Goal: Task Accomplishment & Management: Use online tool/utility

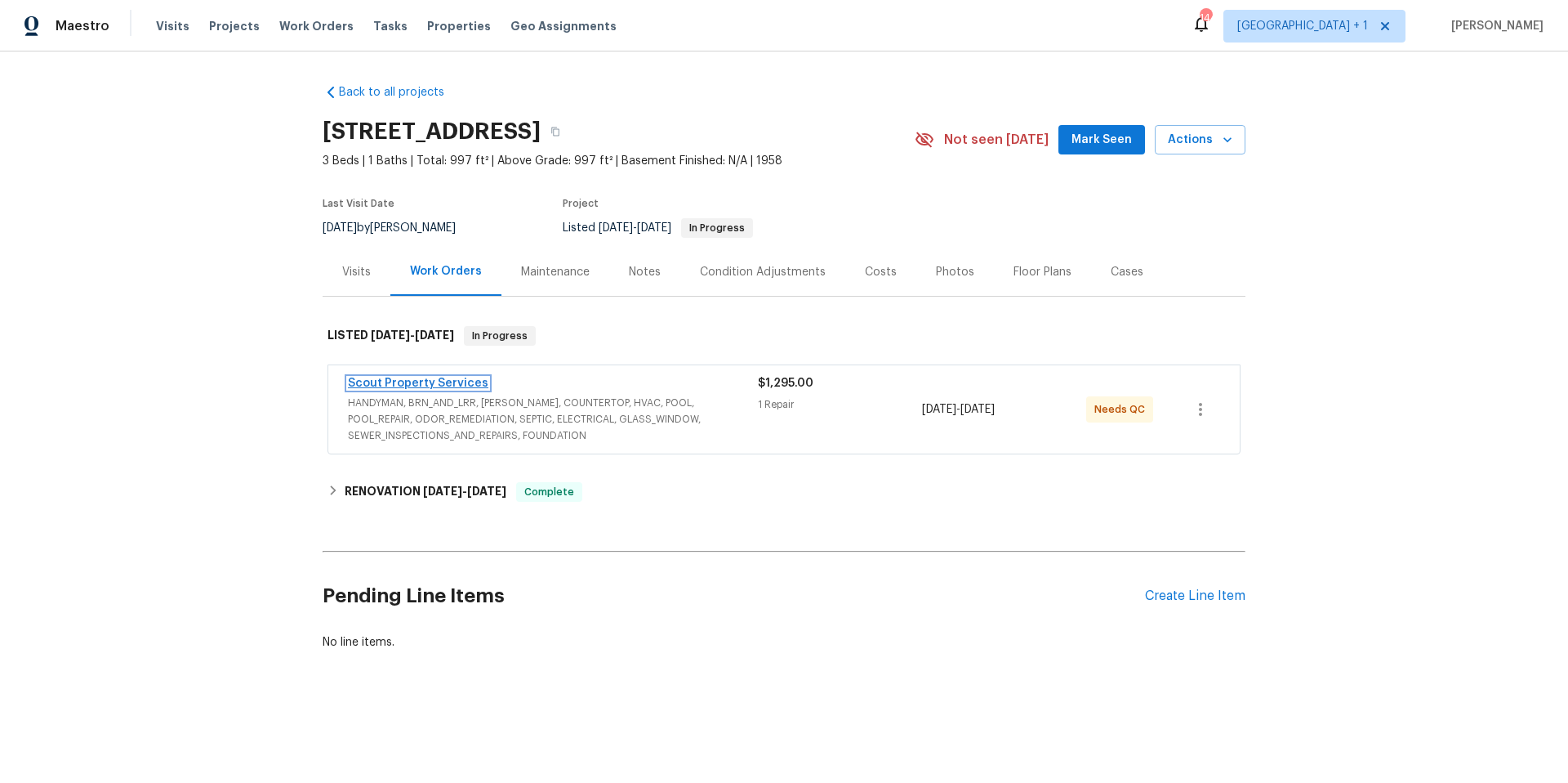
click at [431, 382] on link "Scout Property Services" at bounding box center [418, 383] width 140 height 12
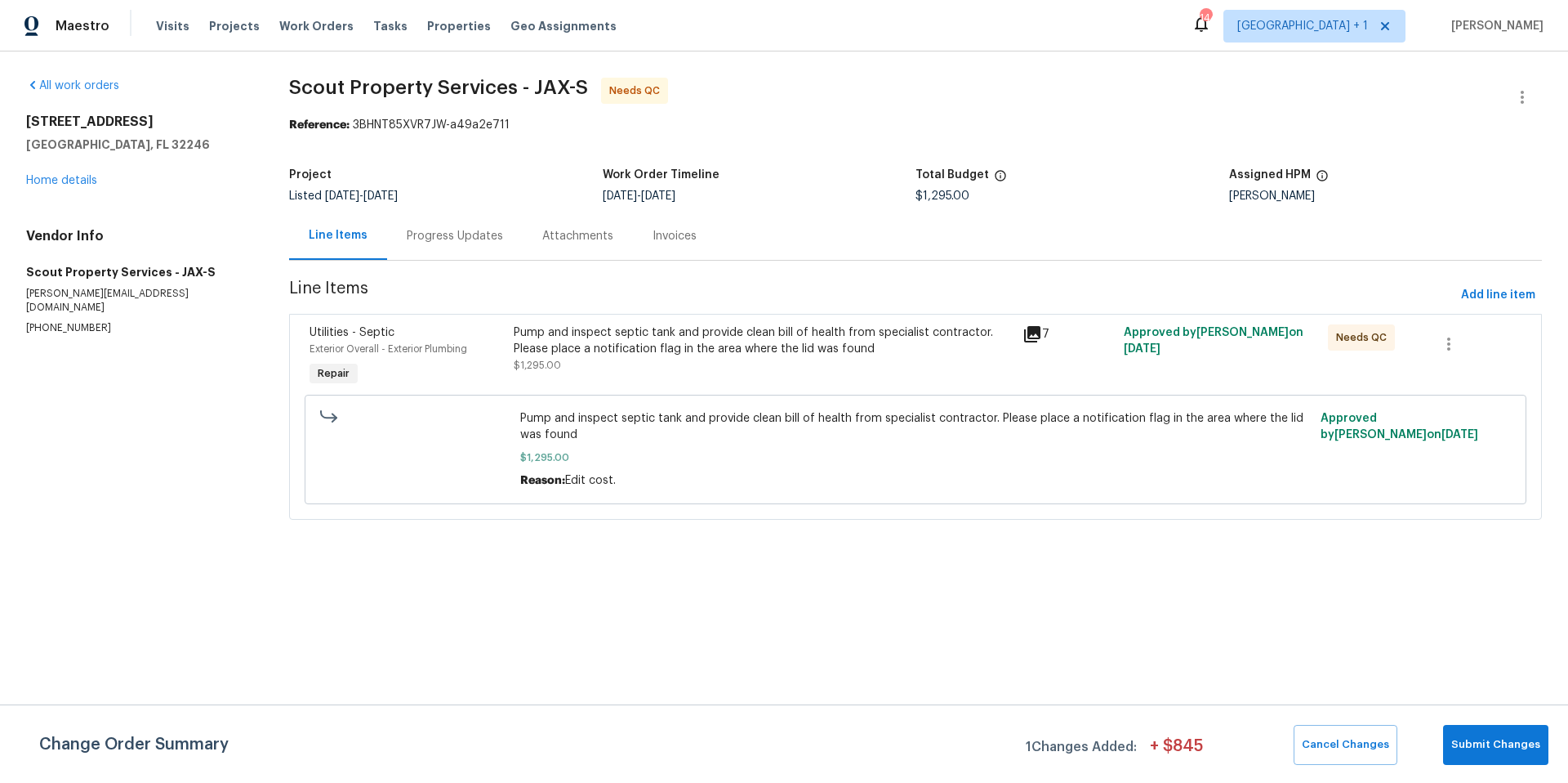
click at [475, 228] on div "Progress Updates" at bounding box center [455, 236] width 96 height 16
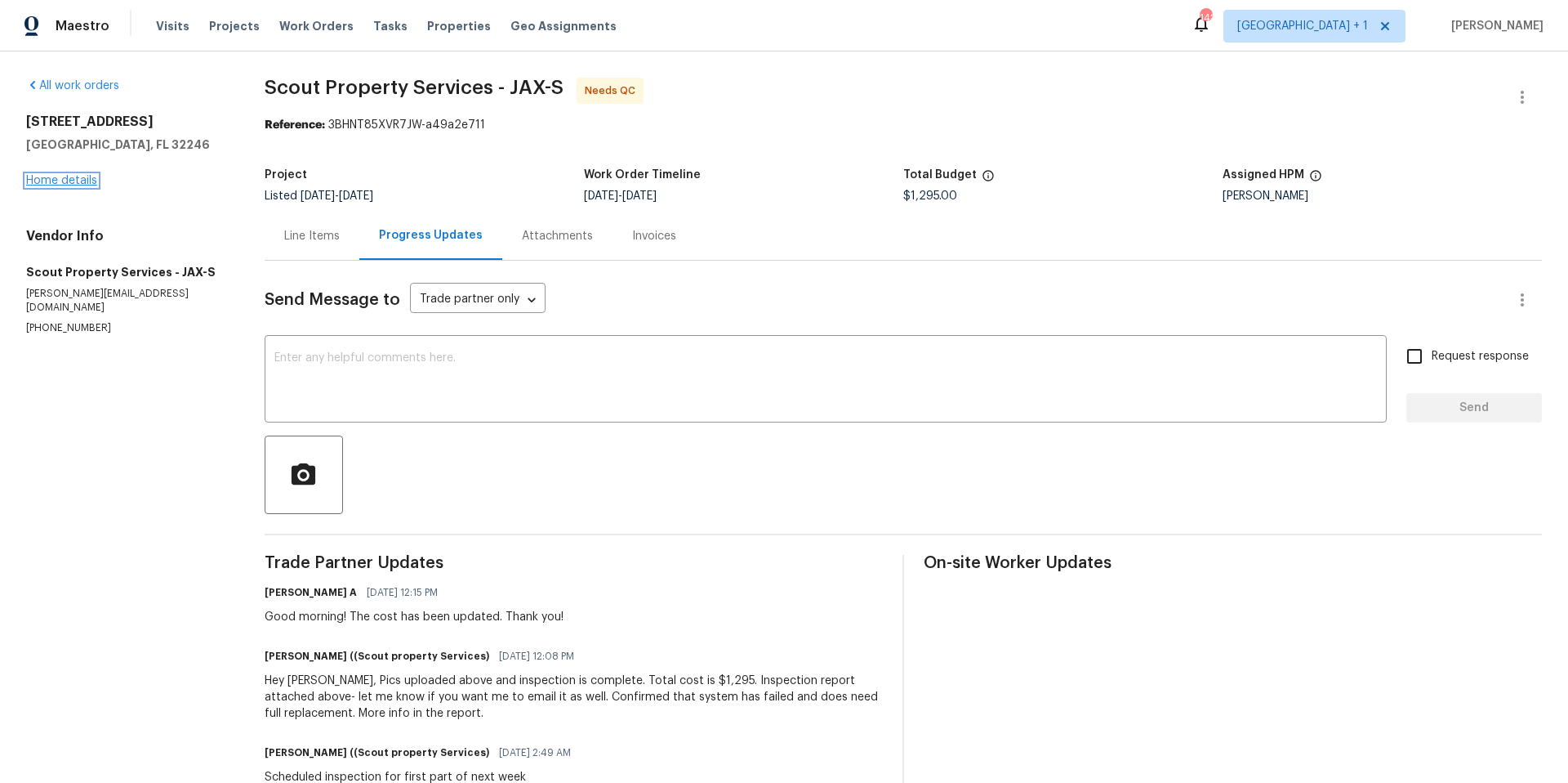
click at [79, 185] on link "Home details" at bounding box center [62, 181] width 71 height 12
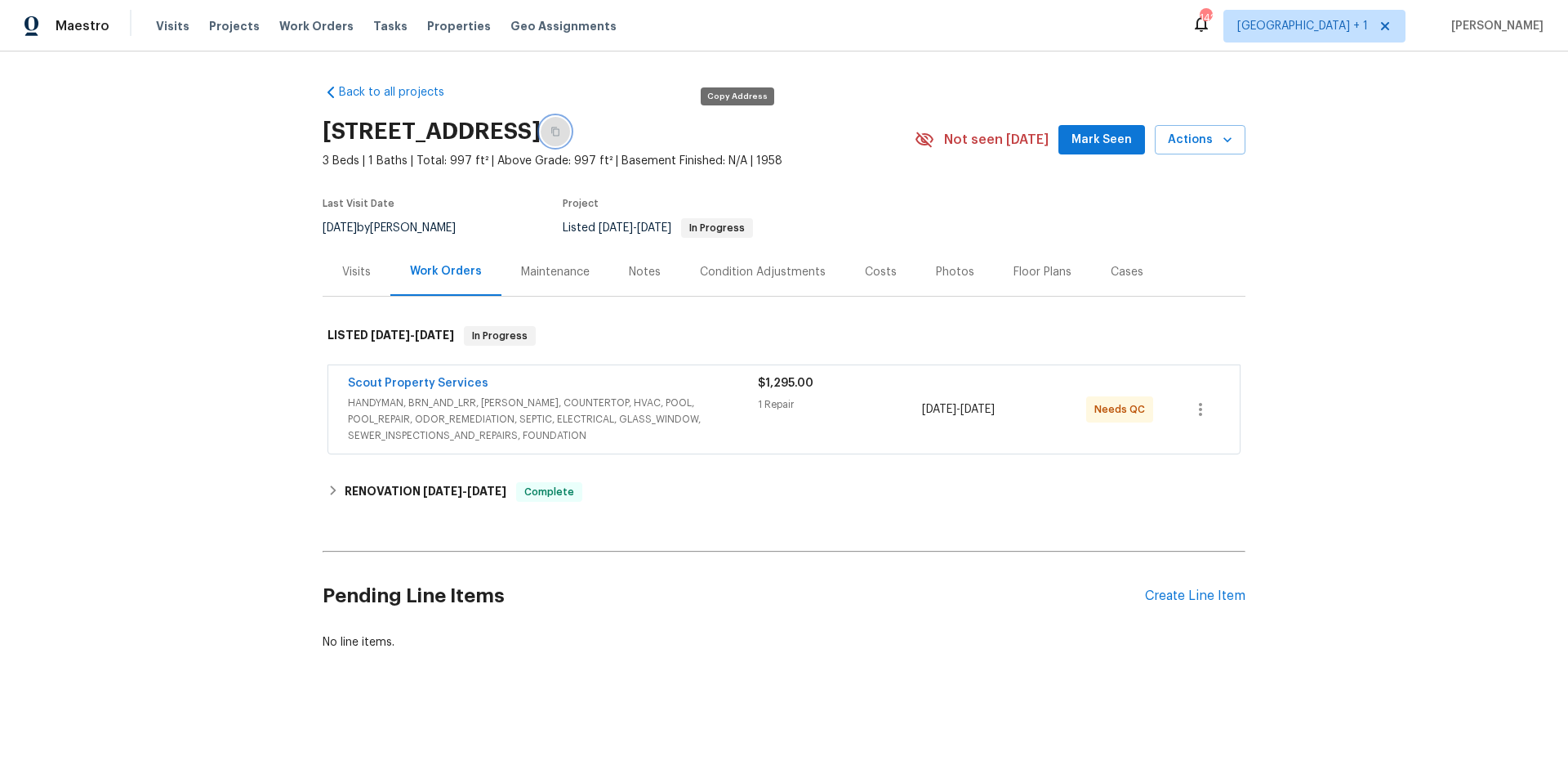
click at [560, 133] on icon "button" at bounding box center [556, 132] width 10 height 10
click at [422, 384] on link "Scout Property Services" at bounding box center [418, 383] width 140 height 12
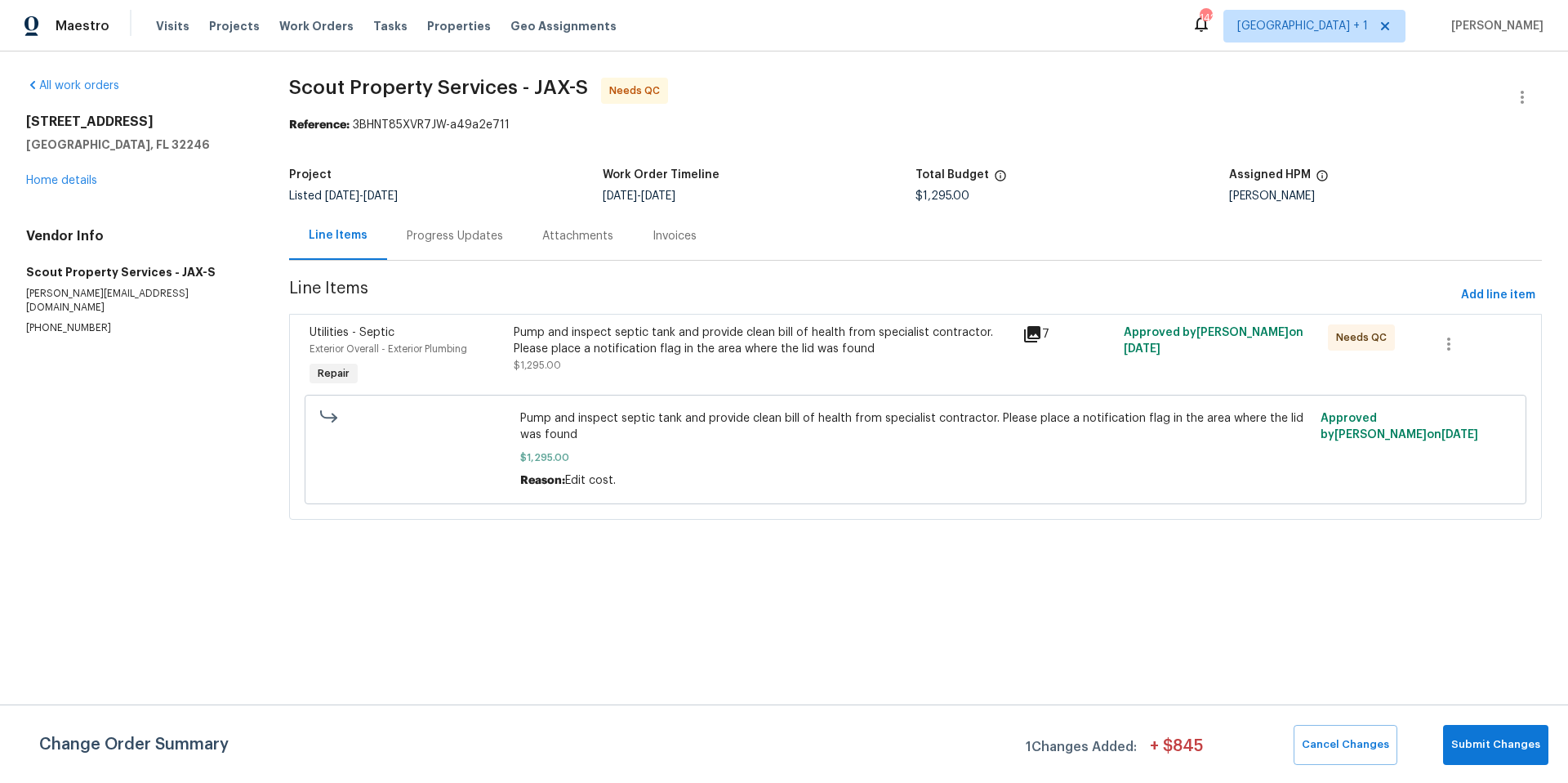
click at [454, 236] on div "Progress Updates" at bounding box center [455, 236] width 96 height 16
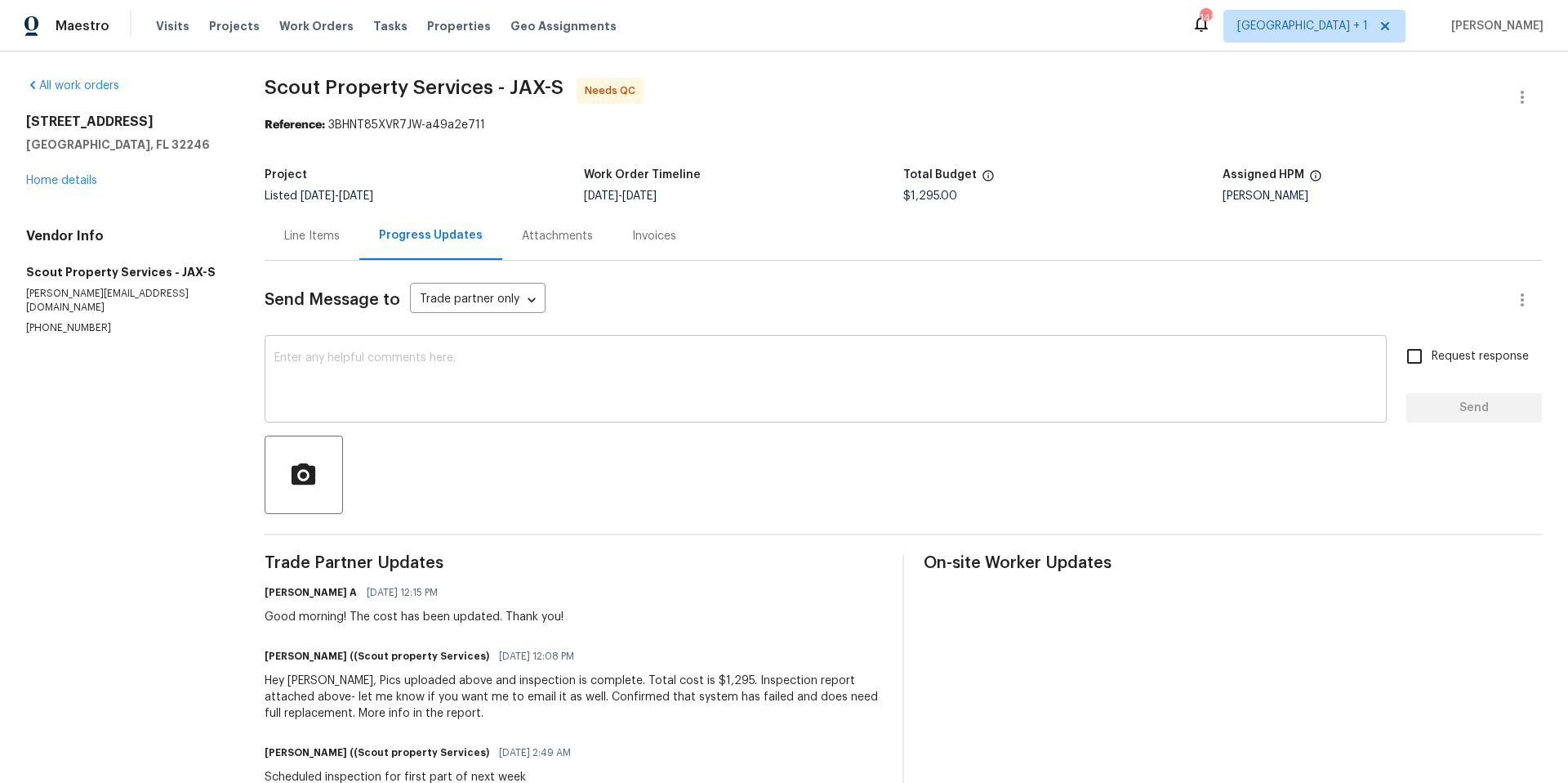
click at [430, 388] on textarea at bounding box center [825, 380] width 1103 height 57
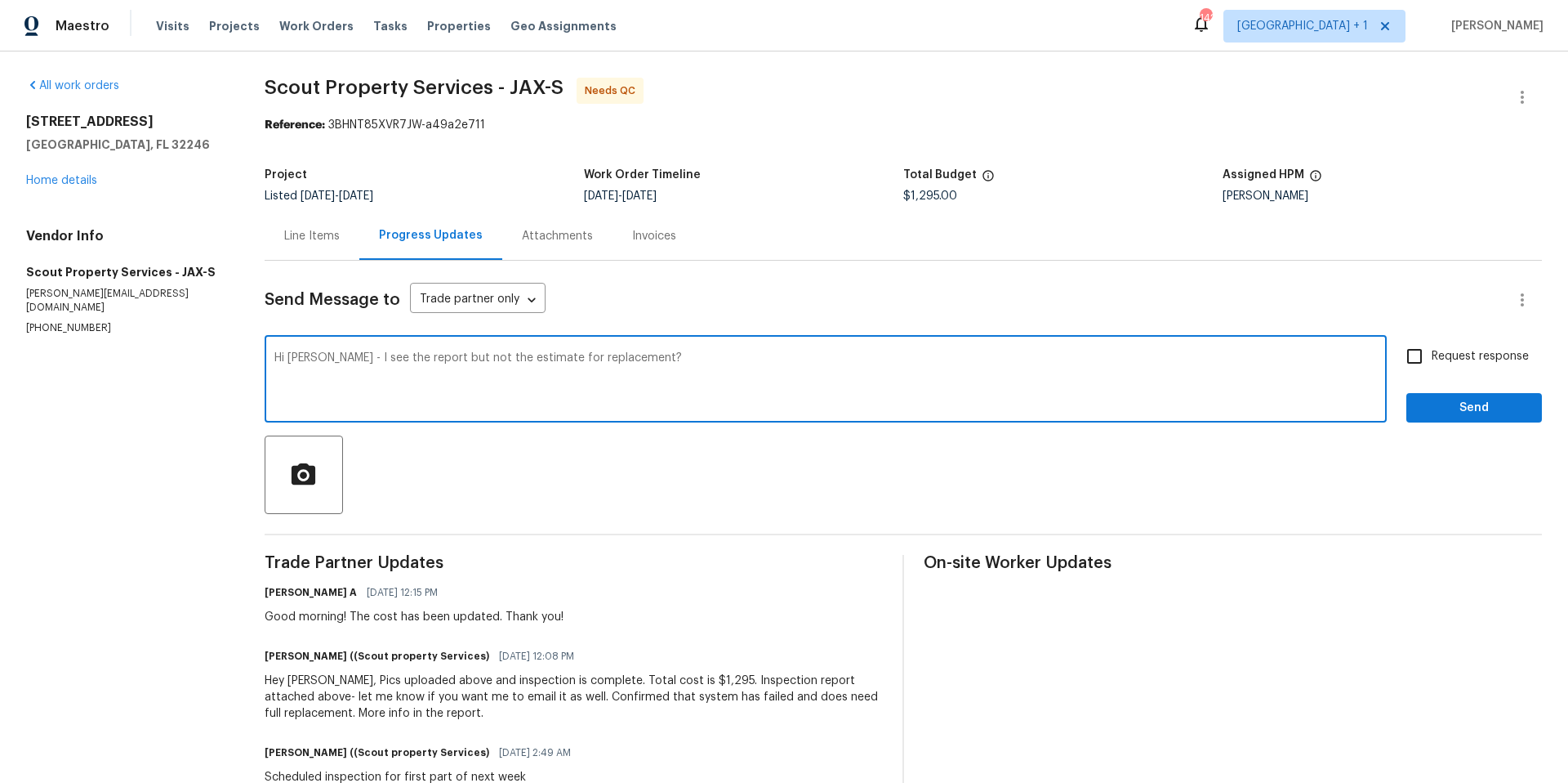
type textarea "Hi Trevor - I see the report but not the estimate for replacement?"
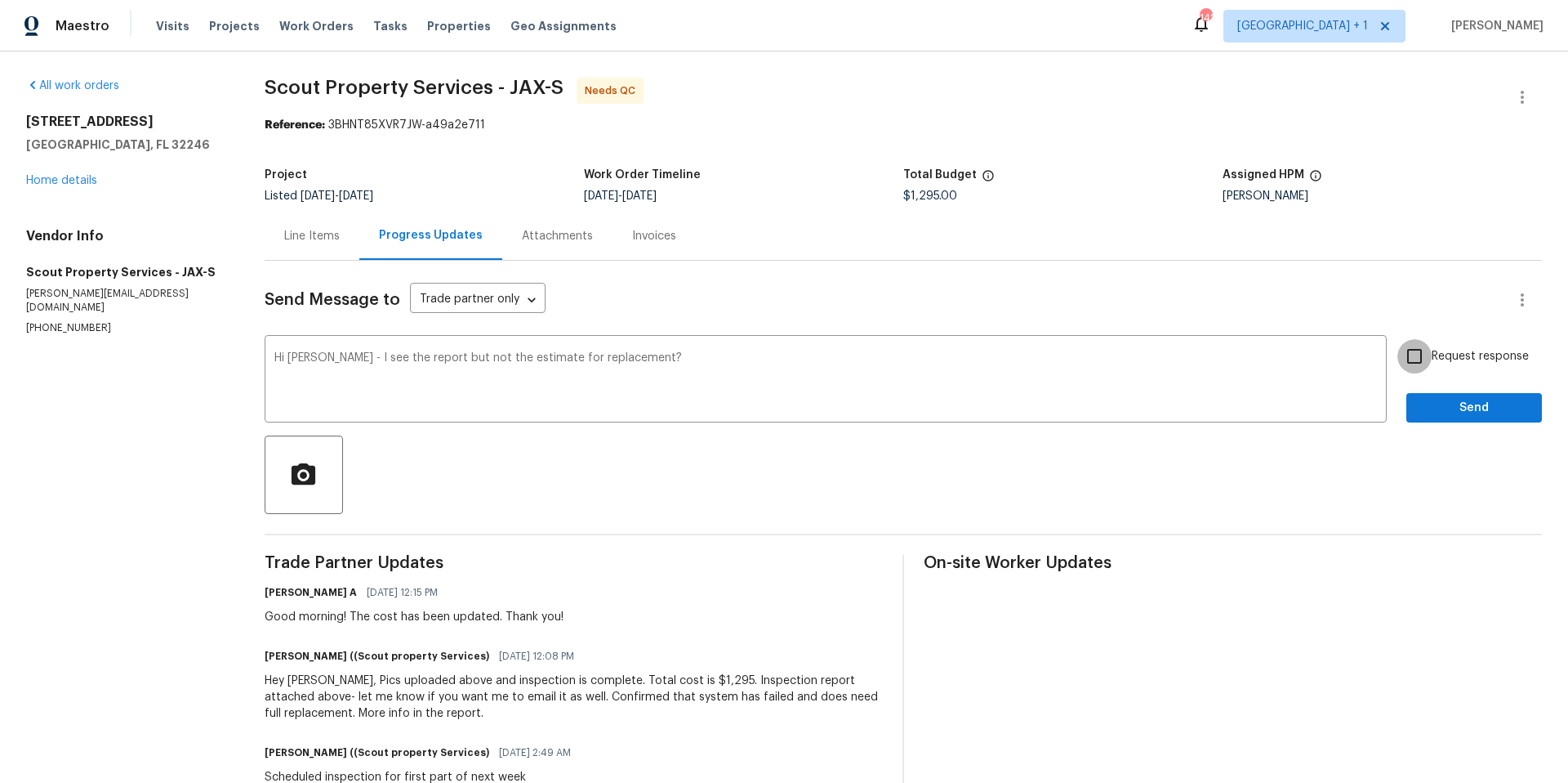
click at [1402, 356] on input "Request response" at bounding box center [1414, 357] width 35 height 35
checkbox input "true"
click at [1448, 399] on span "Send" at bounding box center [1474, 408] width 110 height 20
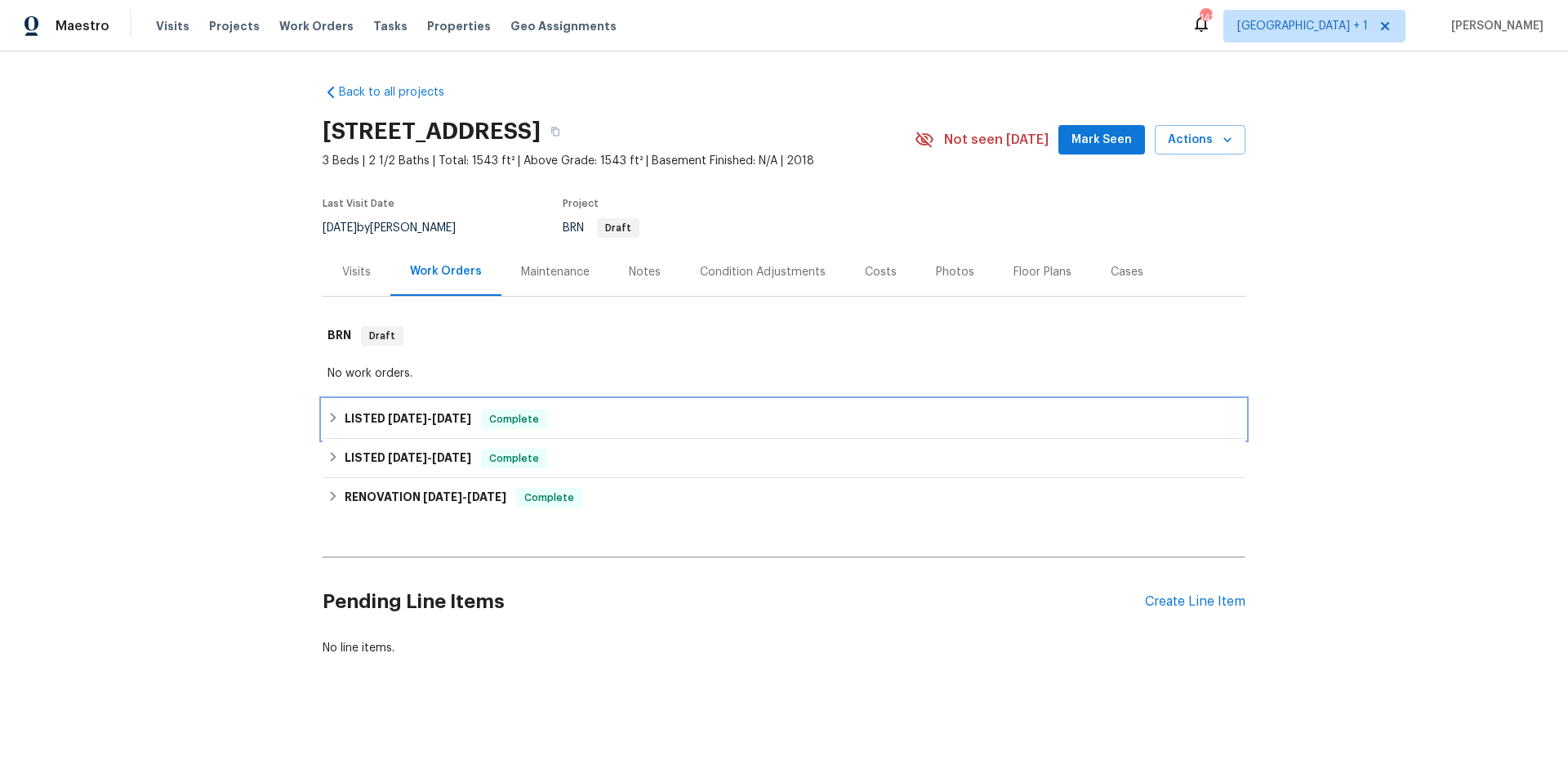
click at [615, 417] on div "LISTED [DATE] - [DATE] Complete" at bounding box center [784, 419] width 913 height 19
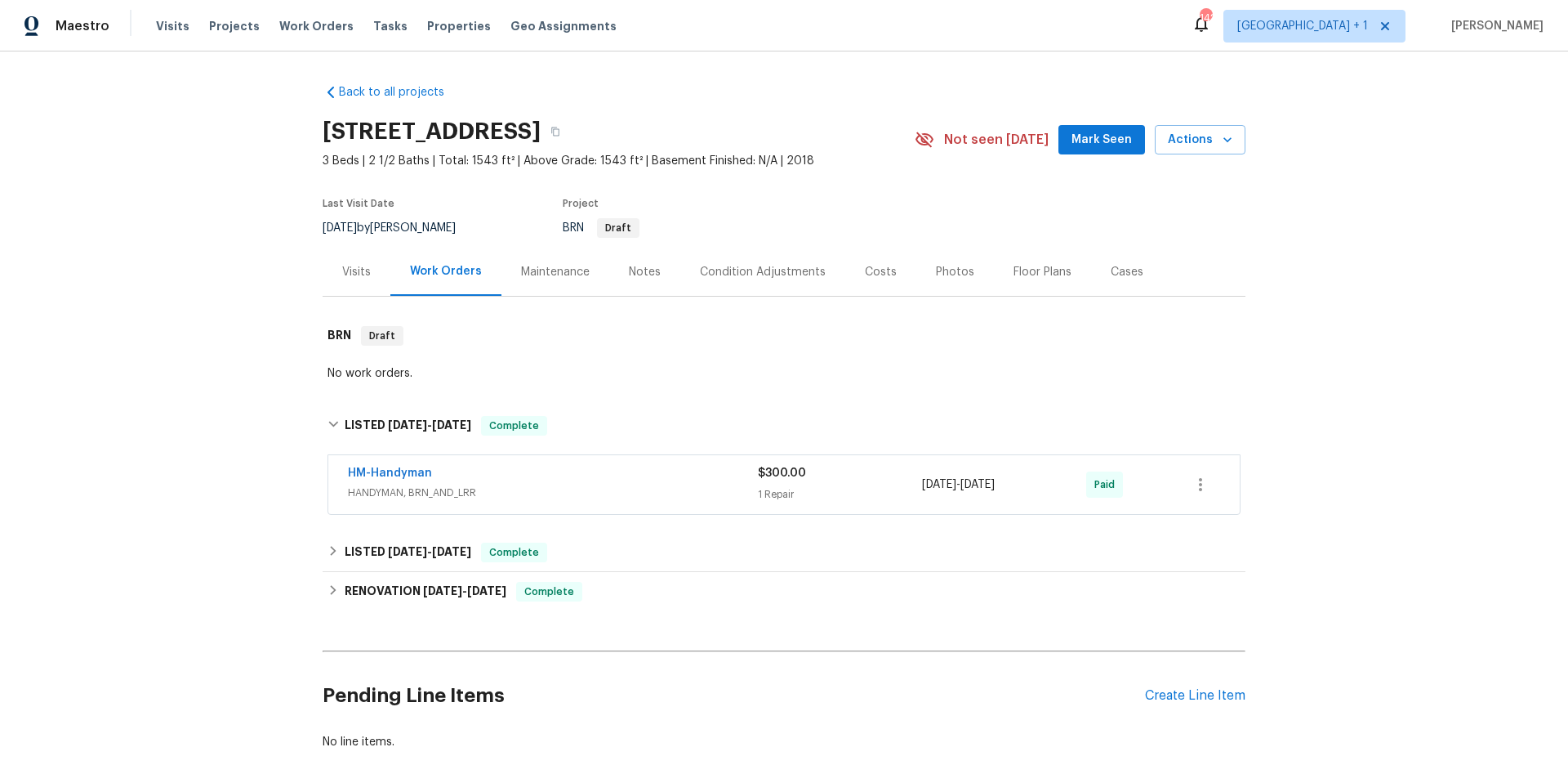
click at [586, 478] on div "HM-Handyman" at bounding box center [553, 474] width 410 height 19
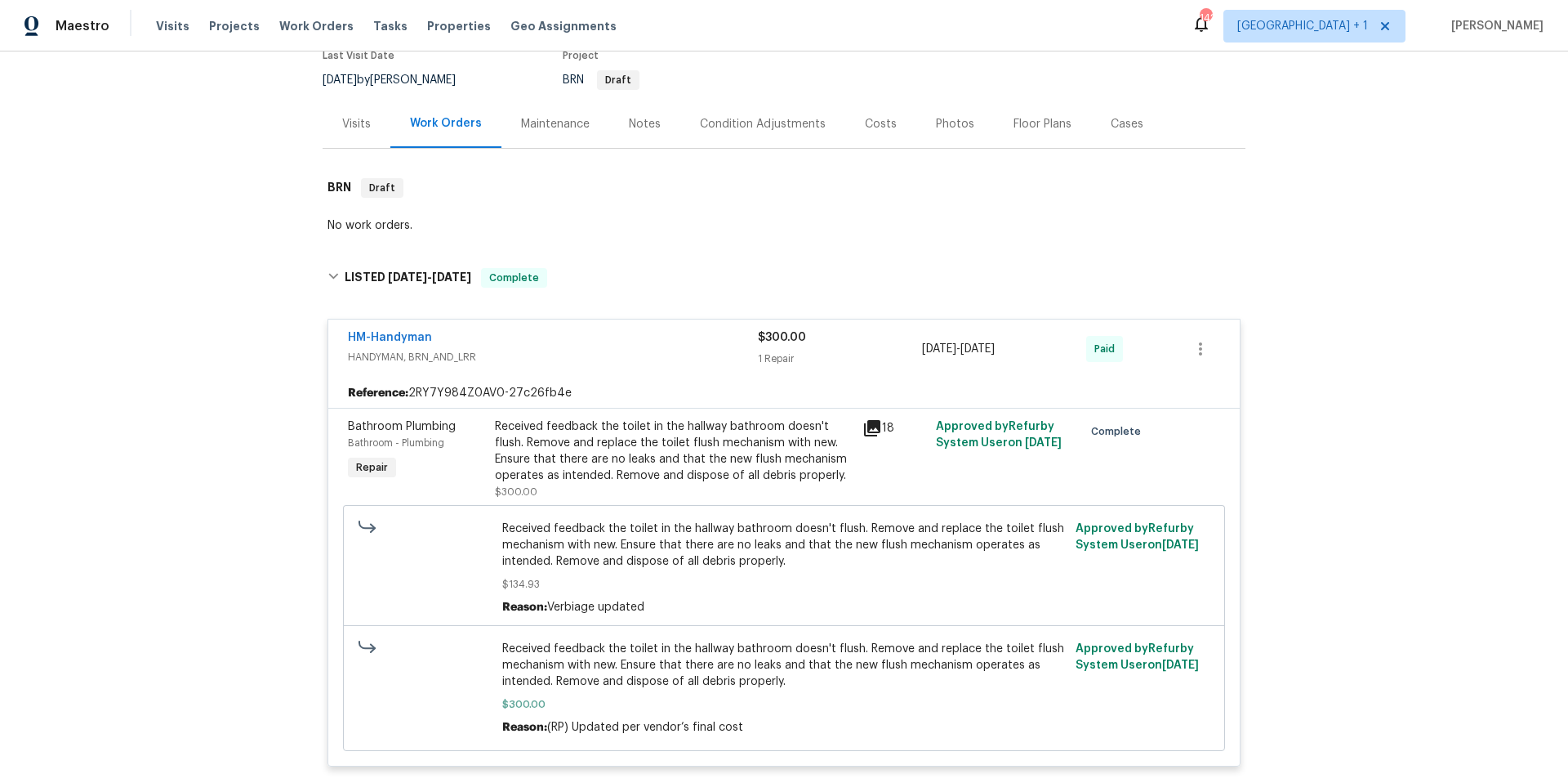
scroll to position [350, 0]
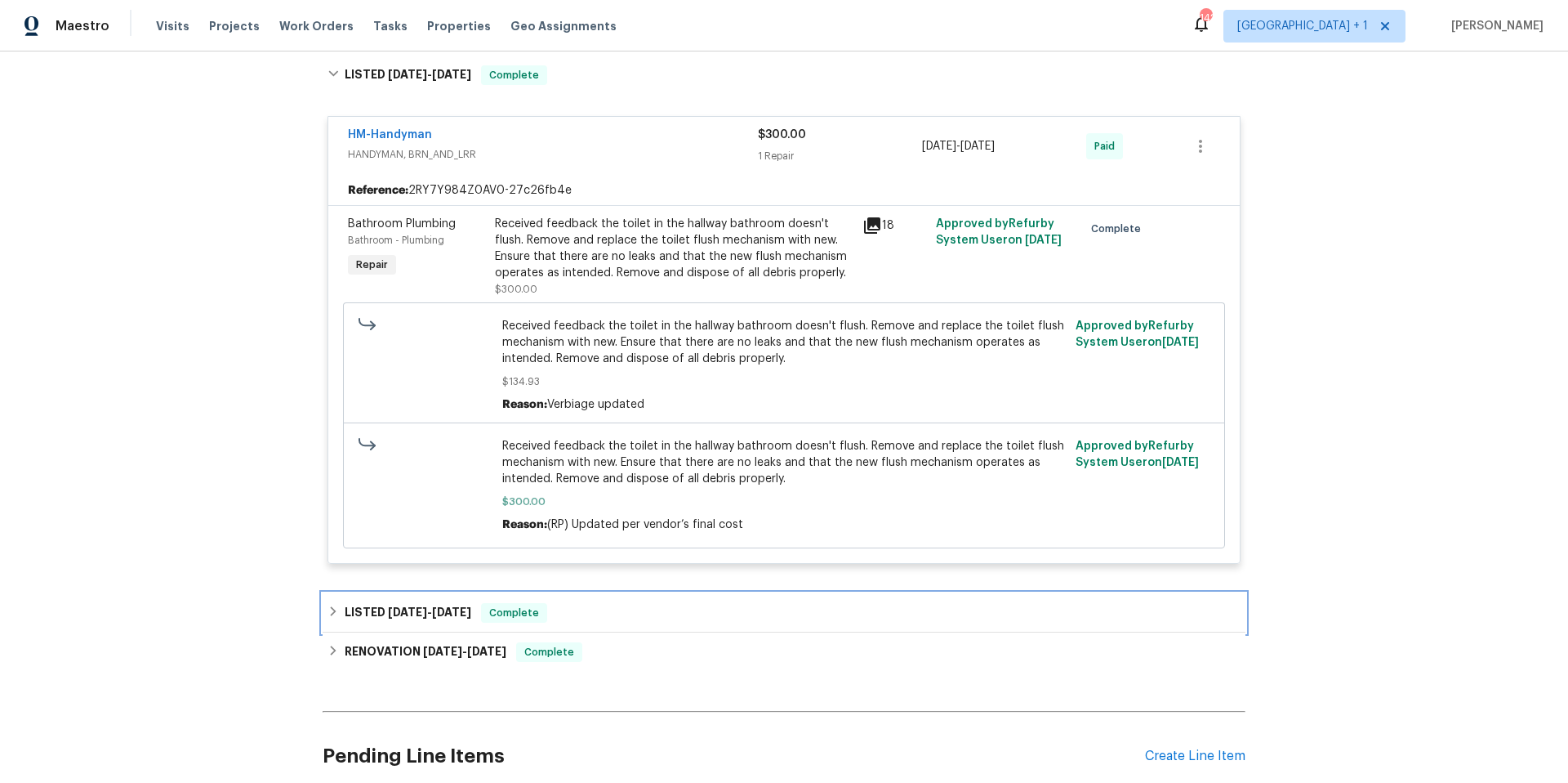
click at [591, 617] on div "LISTED 4/22/25 - 4/23/25 Complete" at bounding box center [784, 613] width 913 height 19
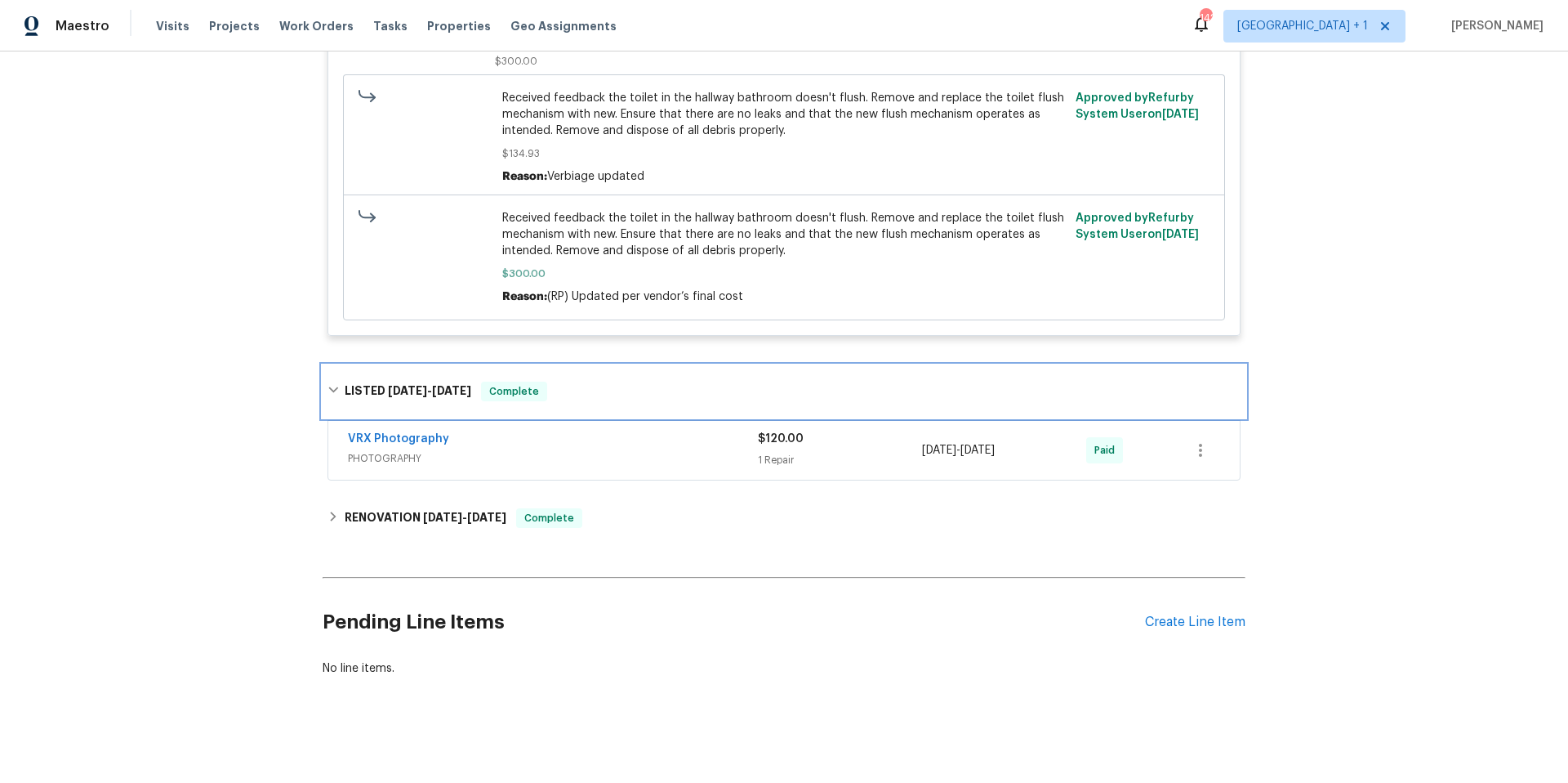
scroll to position [597, 0]
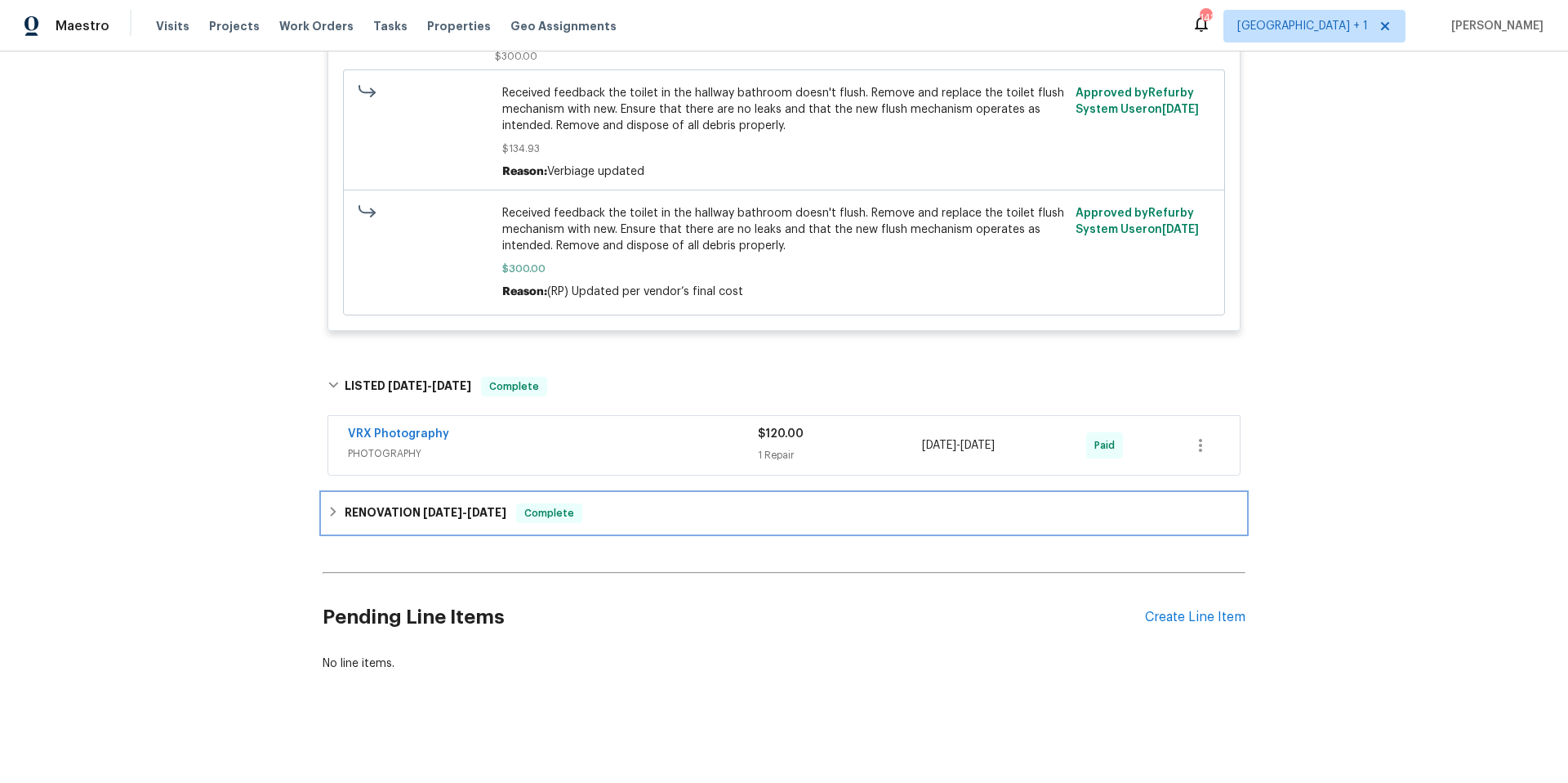
click at [643, 508] on div "RENOVATION 4/15/25 - 4/21/25 Complete" at bounding box center [784, 513] width 913 height 19
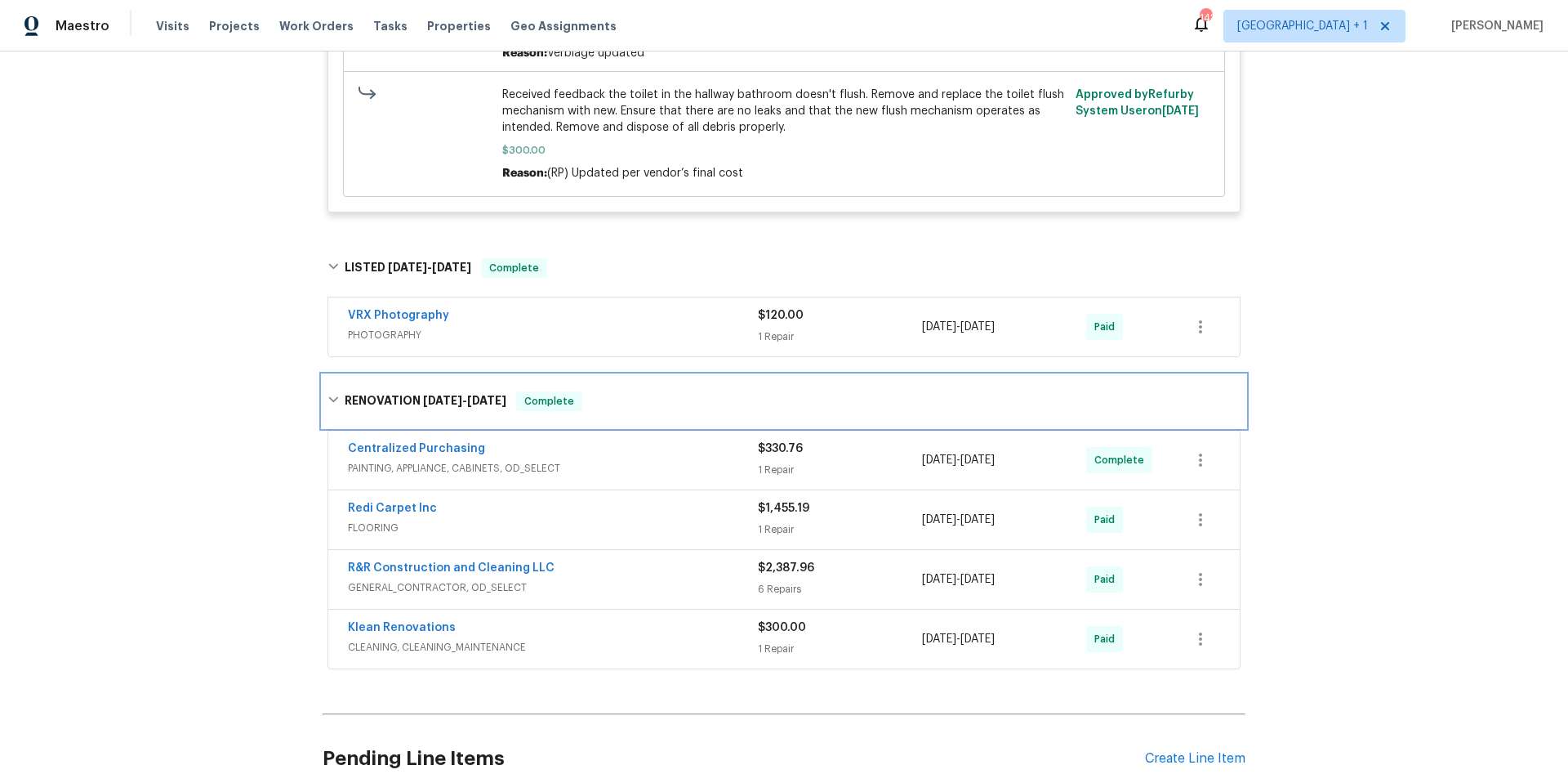
scroll to position [722, 0]
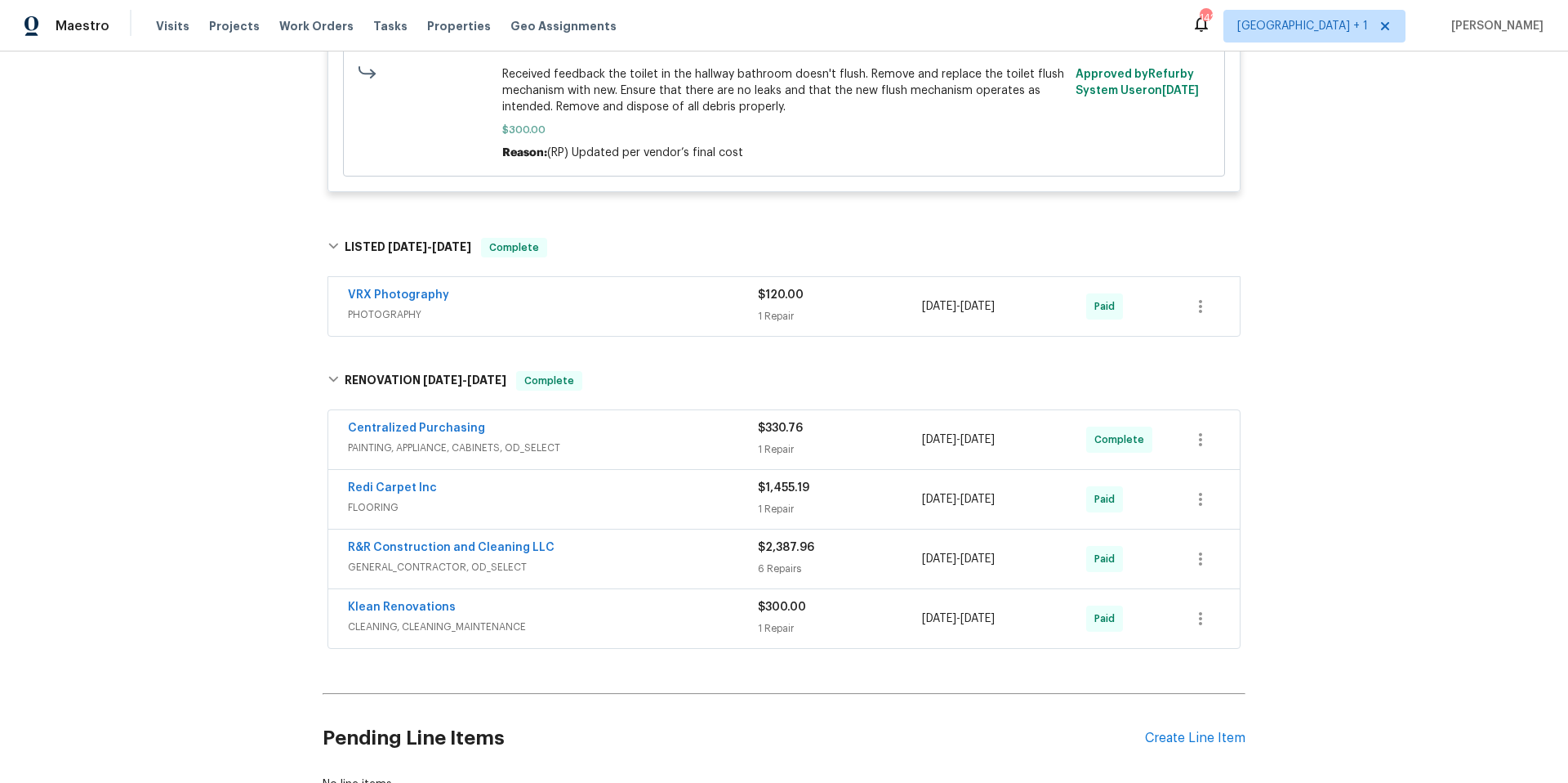
click at [643, 556] on div "R&R Construction and Cleaning LLC" at bounding box center [553, 549] width 410 height 19
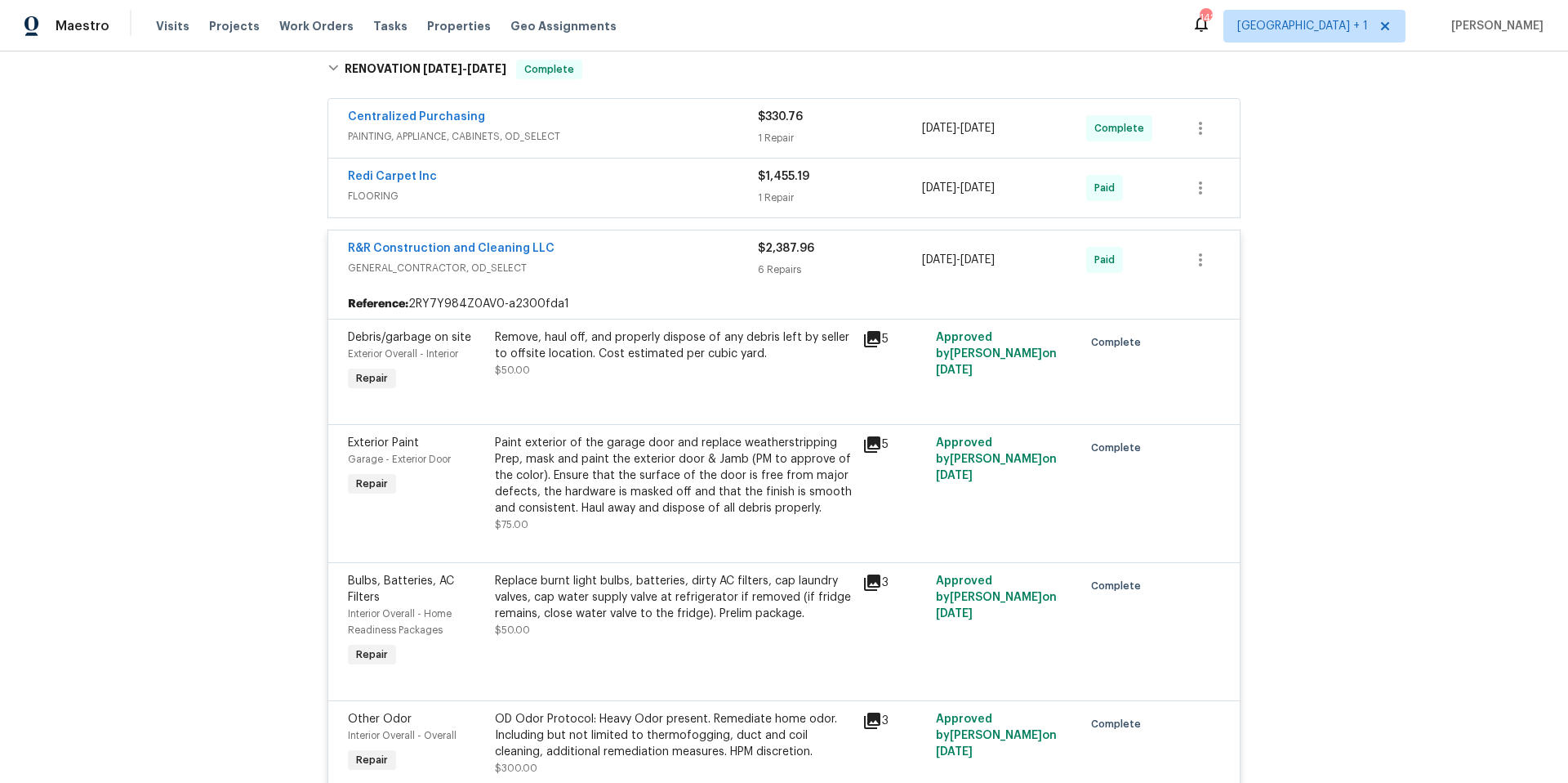
scroll to position [811, 0]
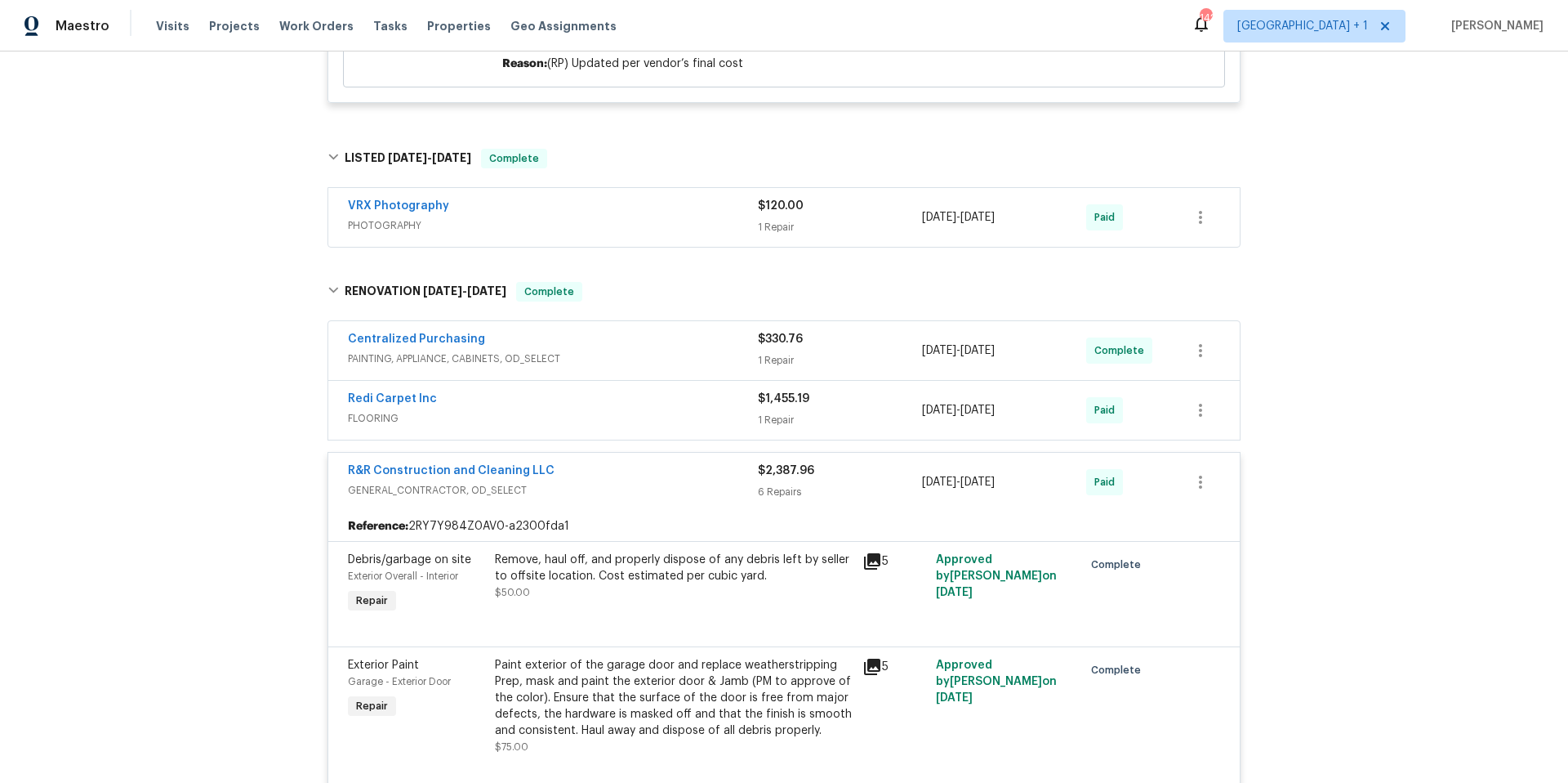
click at [599, 341] on div "Centralized Purchasing" at bounding box center [553, 341] width 410 height 19
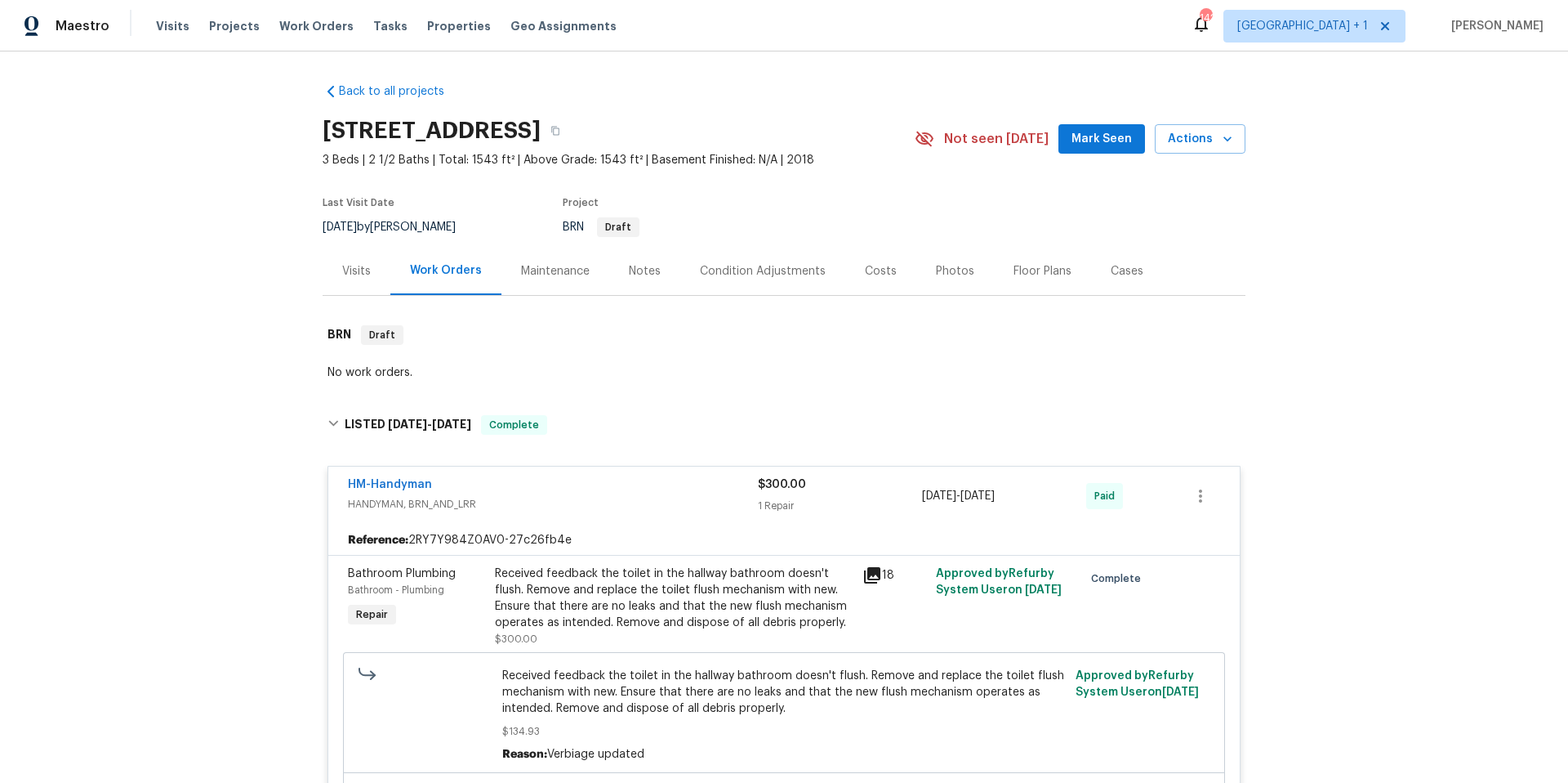
scroll to position [0, 0]
click at [751, 276] on div "Condition Adjustments" at bounding box center [762, 271] width 126 height 16
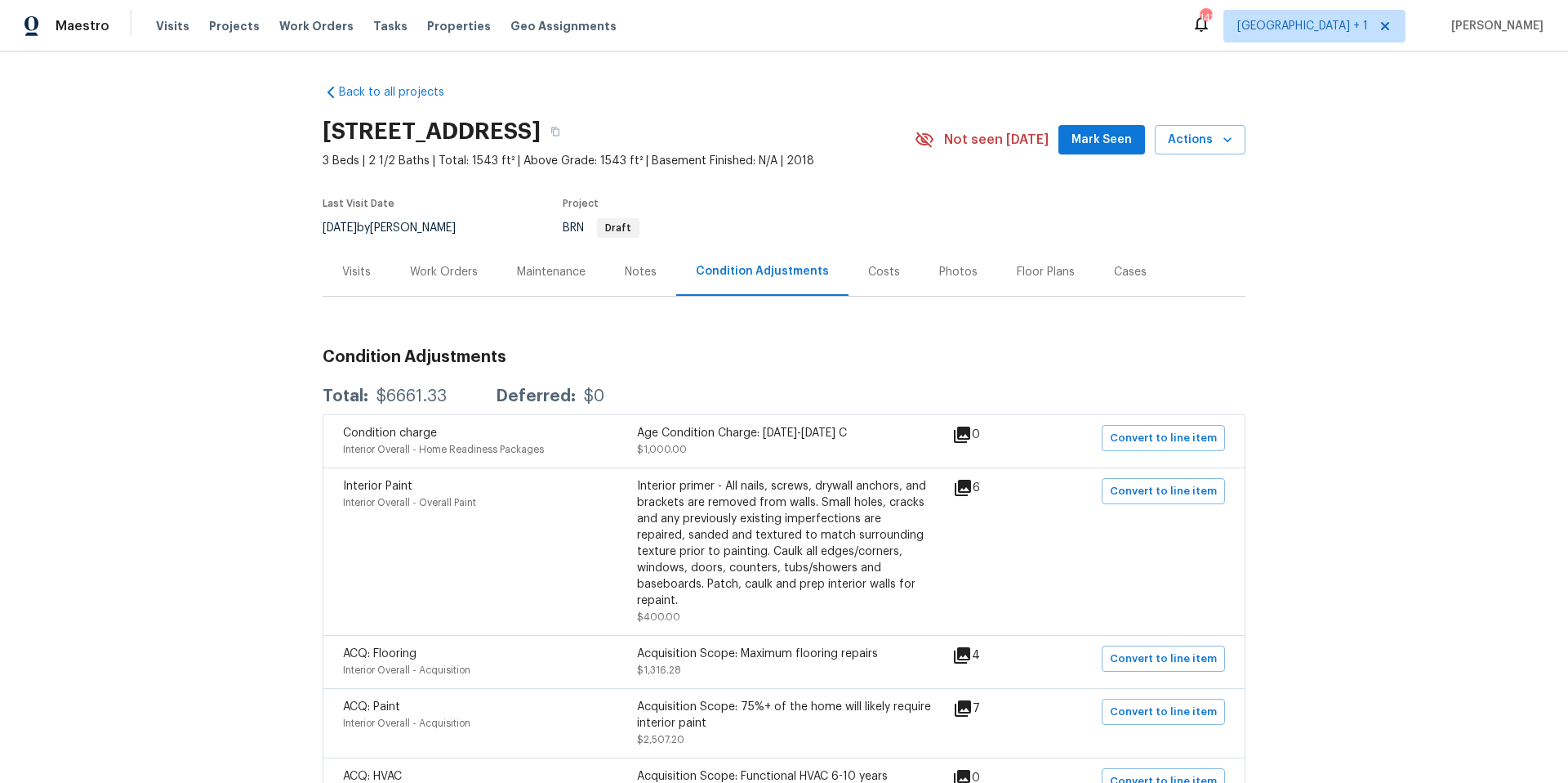
click at [355, 274] on div "Visits" at bounding box center [357, 271] width 29 height 16
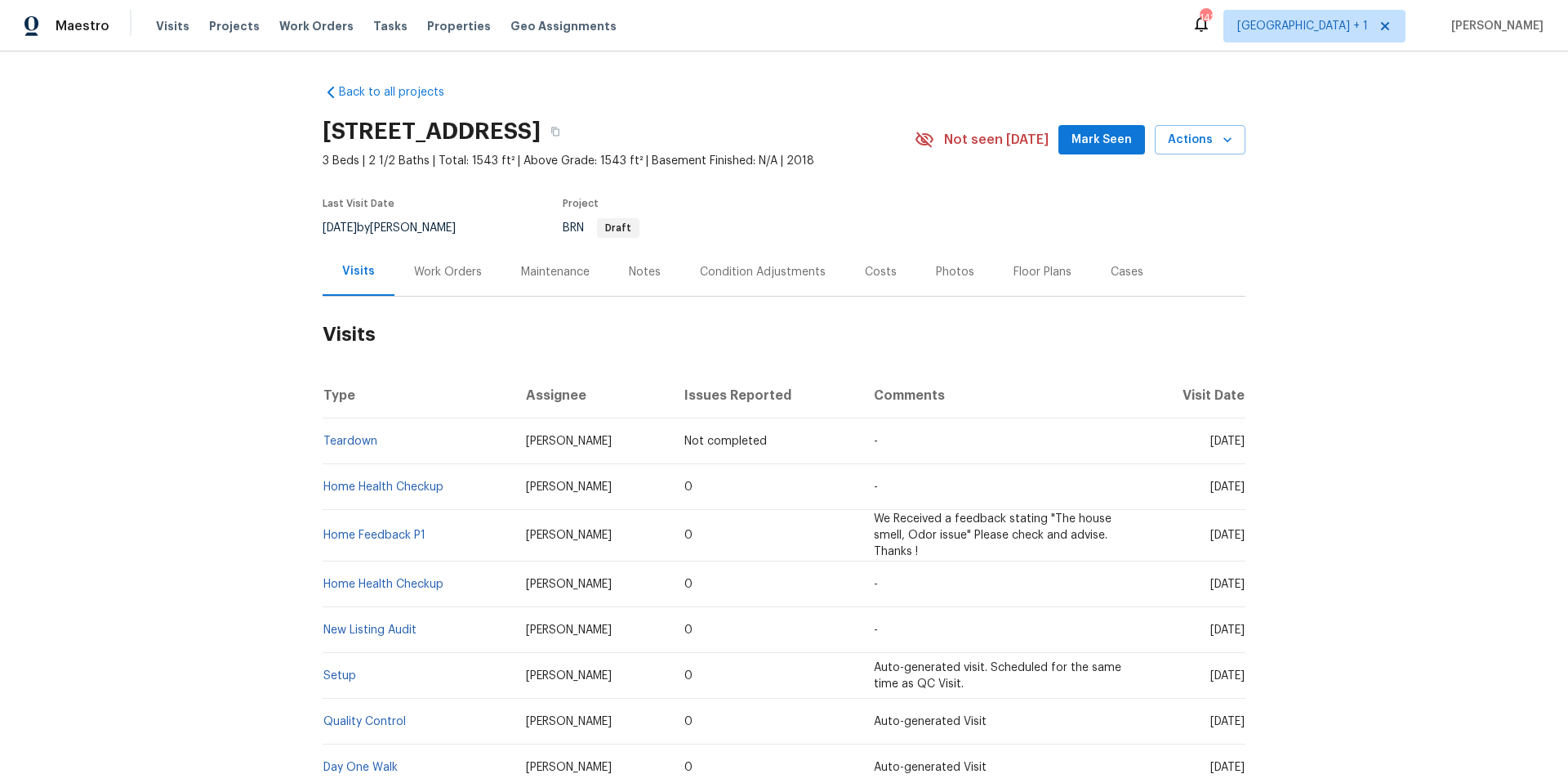
scroll to position [176, 0]
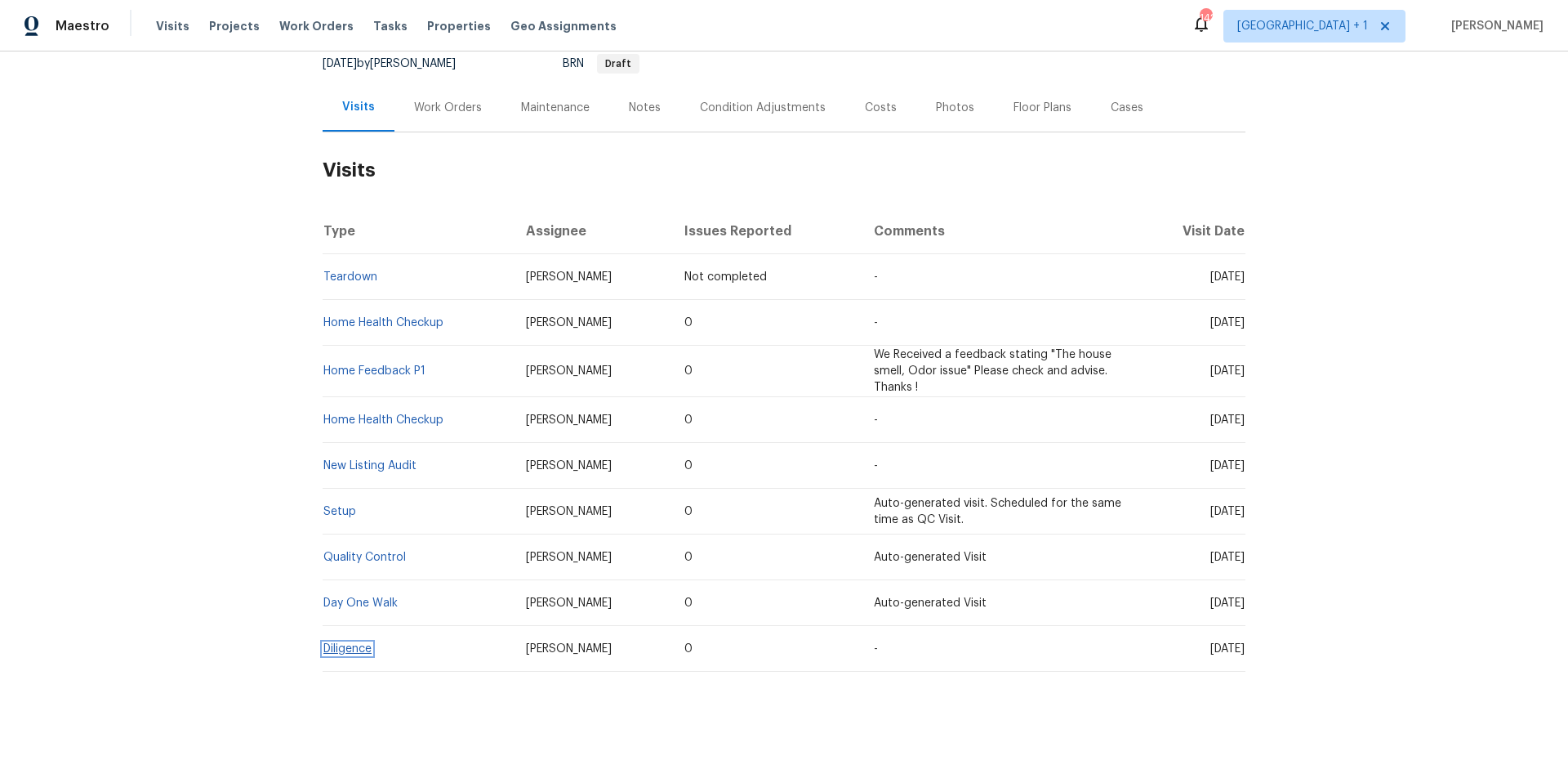
click at [357, 643] on link "Diligence" at bounding box center [347, 648] width 48 height 12
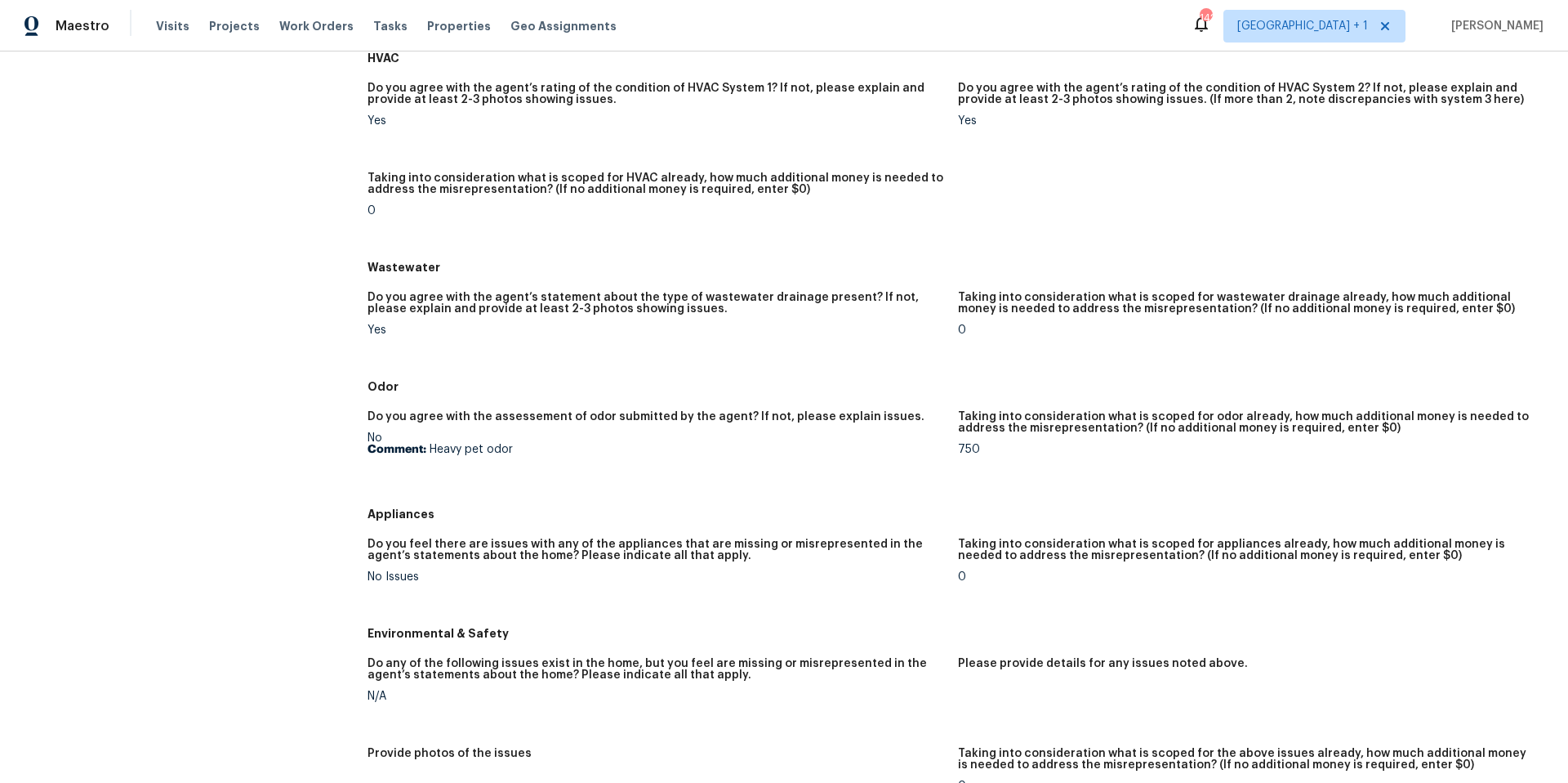
scroll to position [188, 0]
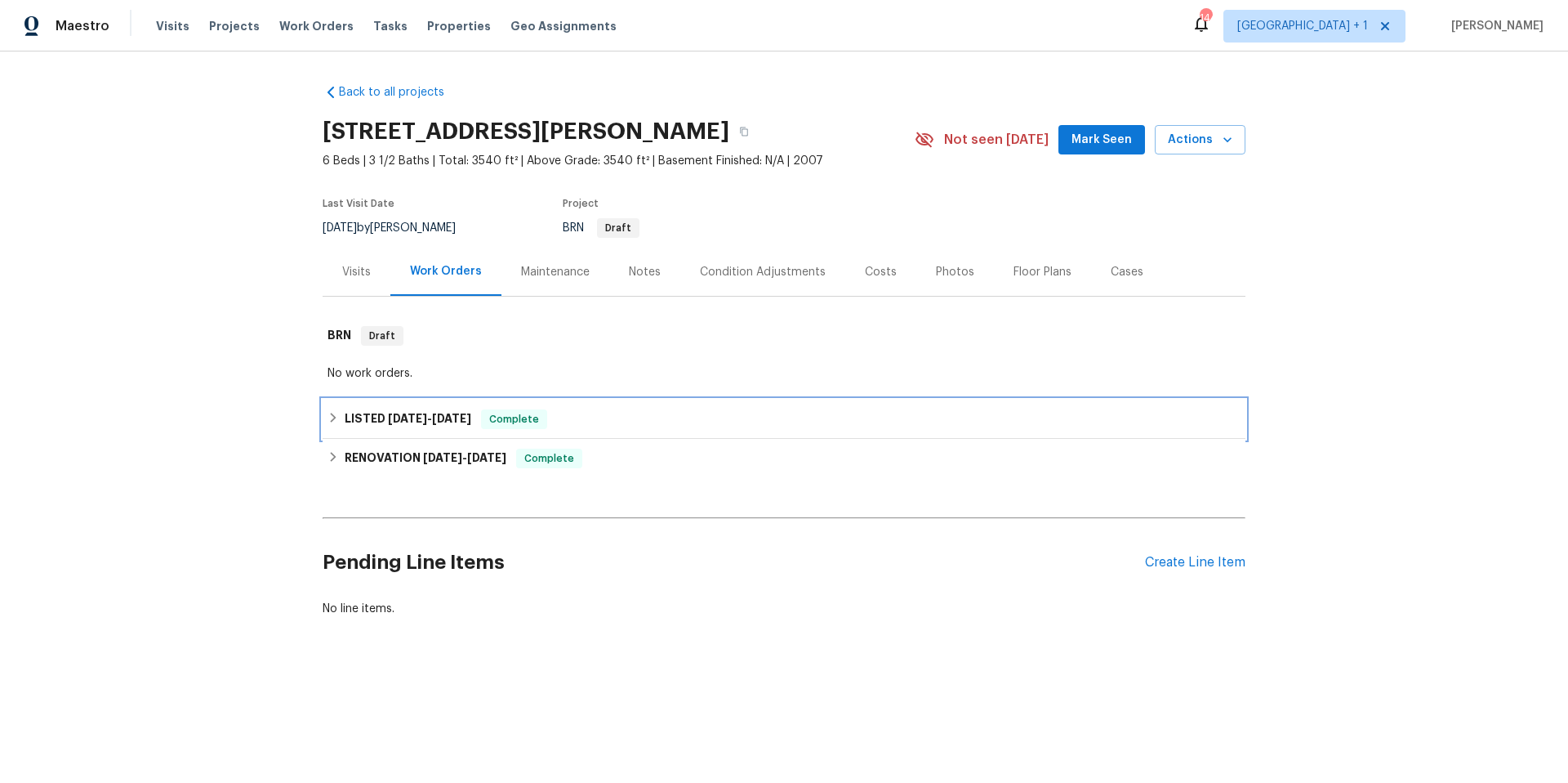
click at [735, 425] on div "LISTED [DATE] - [DATE] Complete" at bounding box center [784, 419] width 913 height 19
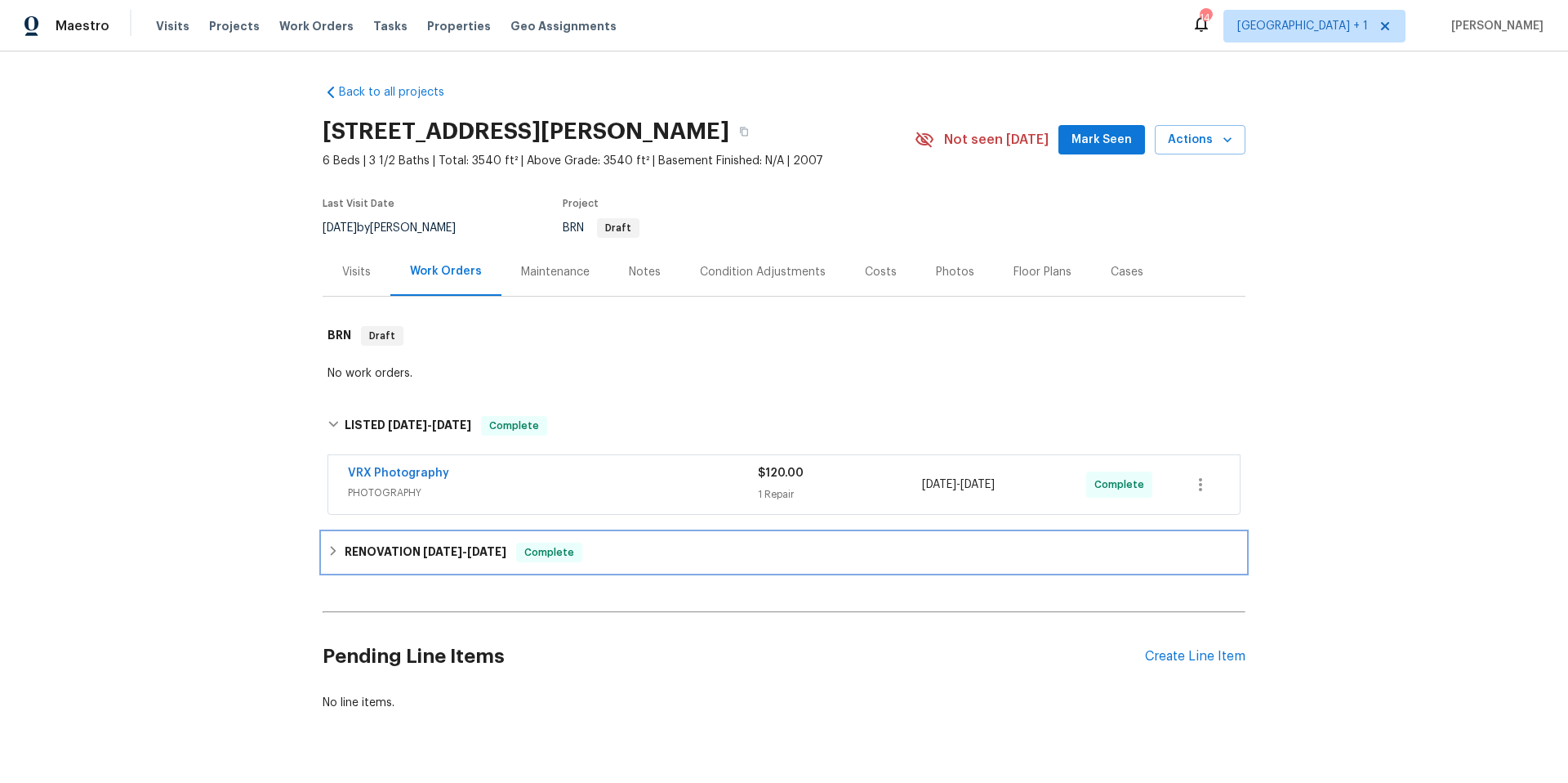
click at [691, 554] on div "RENOVATION [DATE] - [DATE] Complete" at bounding box center [784, 552] width 913 height 19
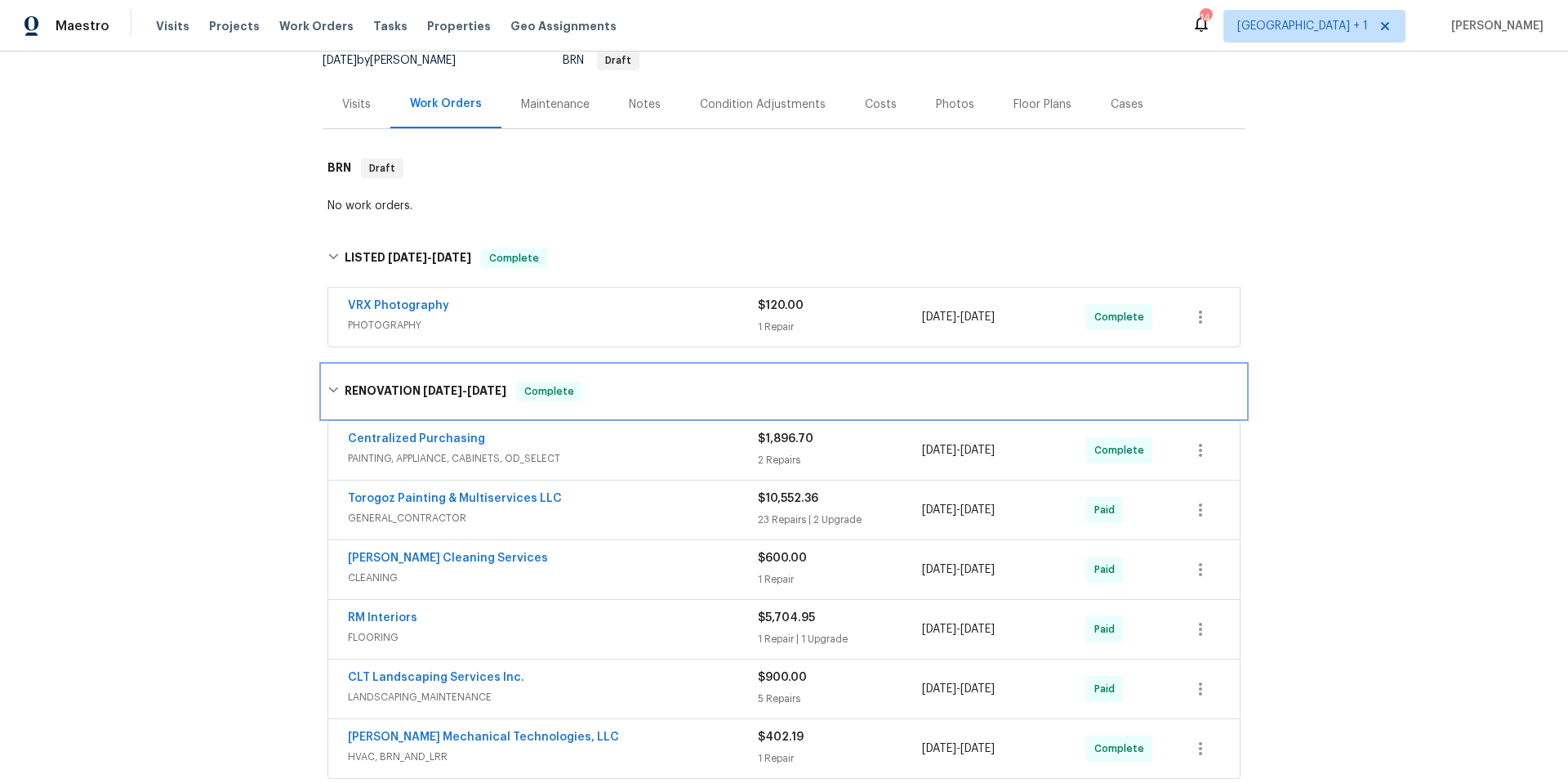
scroll to position [431, 0]
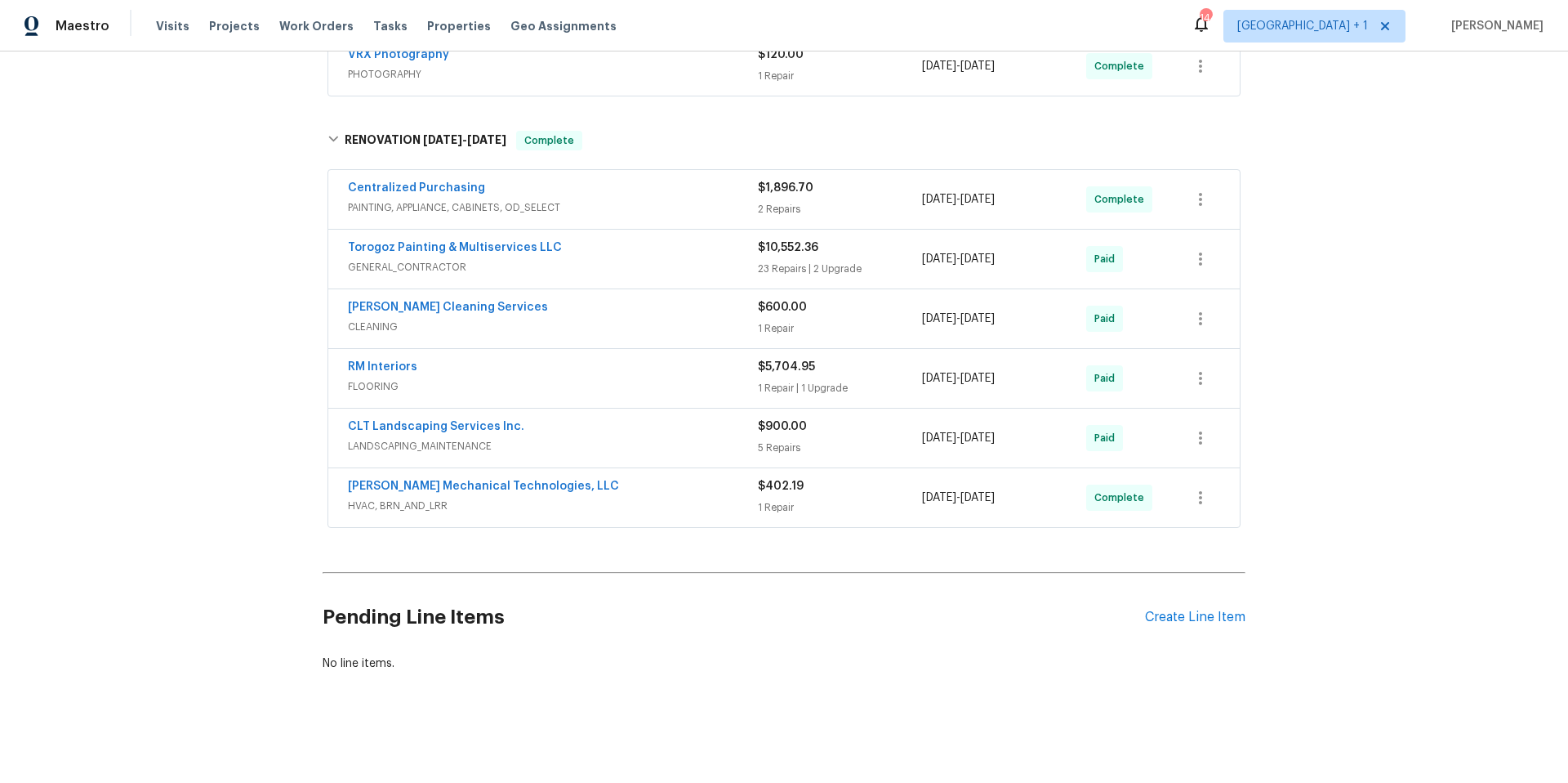
click at [639, 478] on div "[PERSON_NAME] Mechanical Technologies, LLC" at bounding box center [553, 488] width 410 height 19
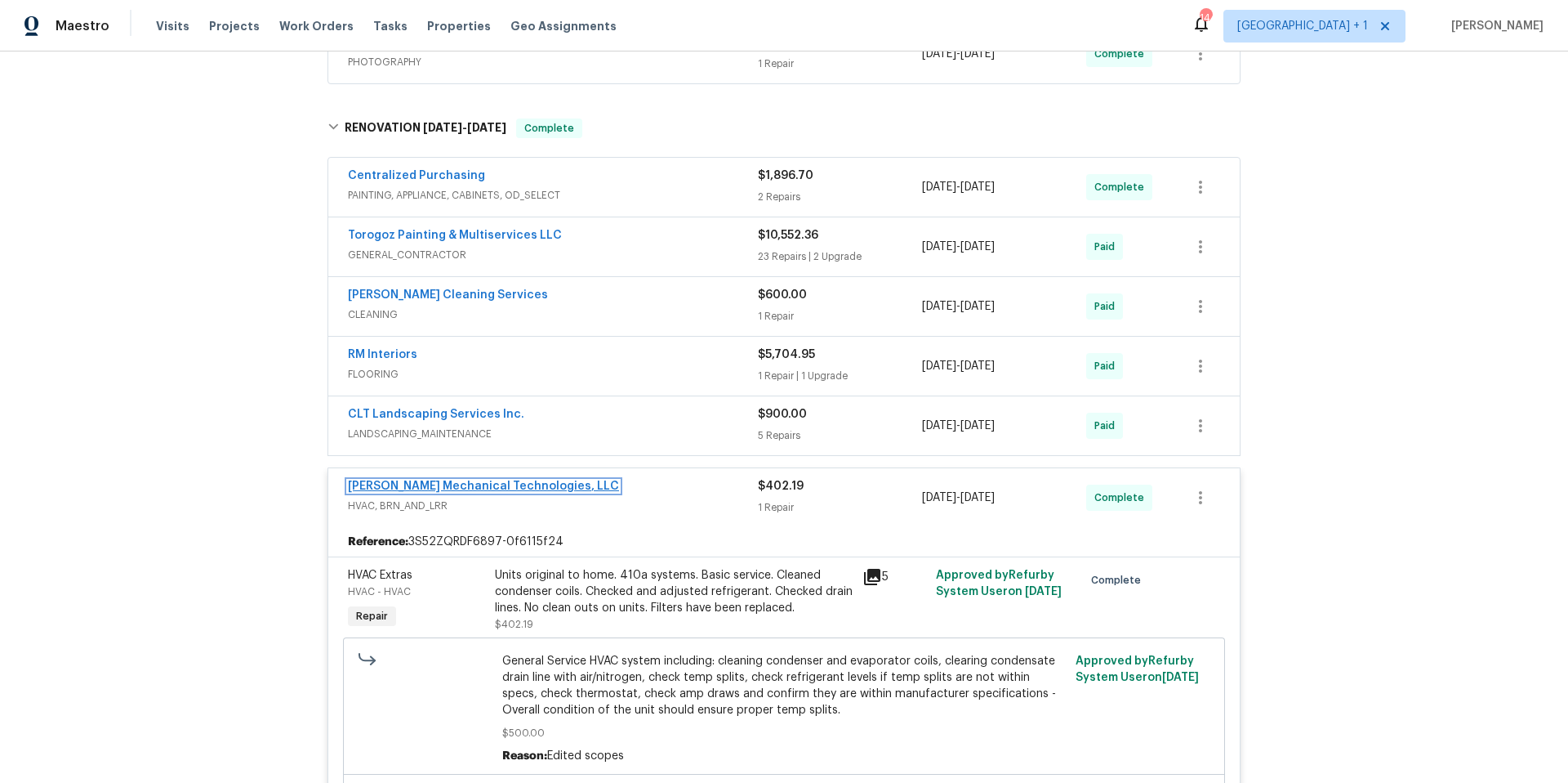
click at [502, 484] on link "[PERSON_NAME] Mechanical Technologies, LLC" at bounding box center [484, 486] width 271 height 12
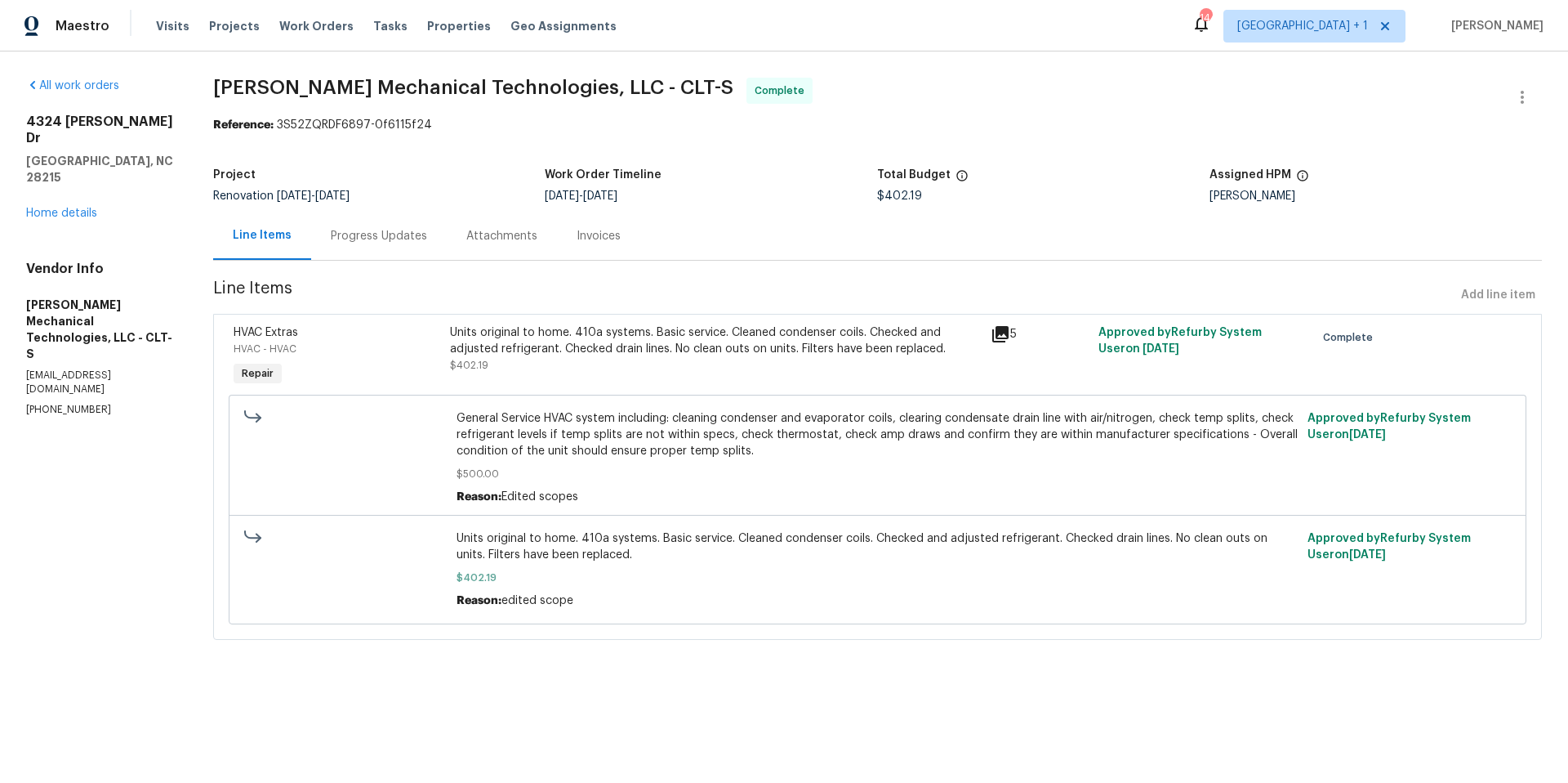
click at [407, 235] on div "Progress Updates" at bounding box center [379, 236] width 96 height 16
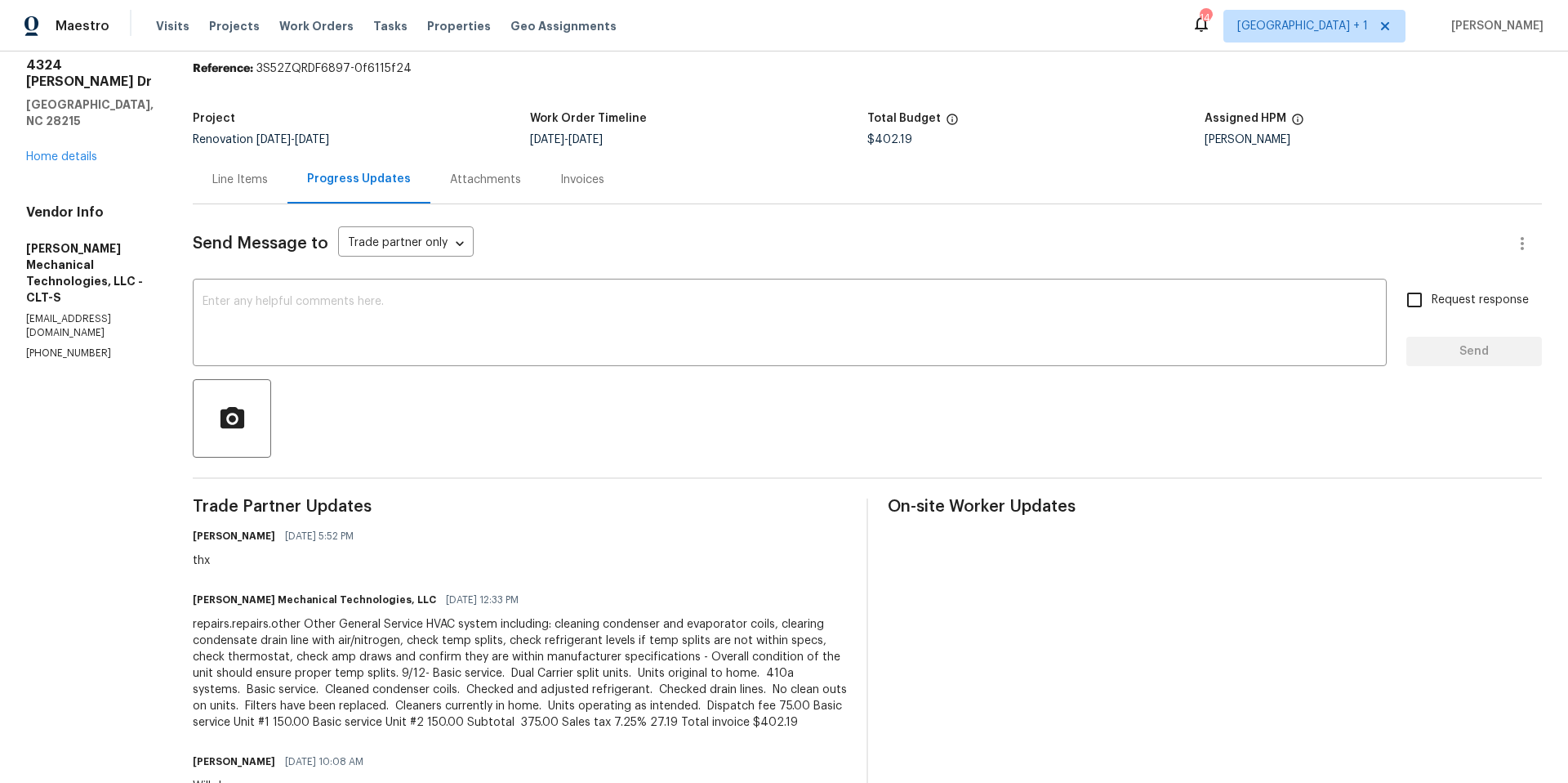
scroll to position [57, 0]
